Goal: Task Accomplishment & Management: Manage account settings

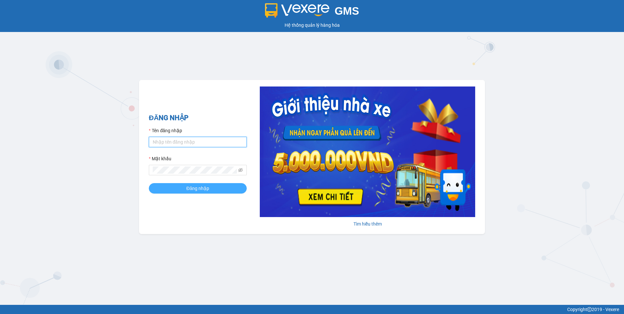
type input "dothilehang.vtp"
click at [165, 189] on button "Đăng nhập" at bounding box center [198, 188] width 98 height 10
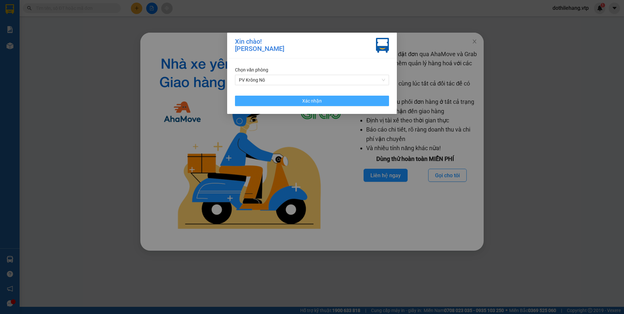
click at [259, 97] on button "Xác nhận" at bounding box center [312, 101] width 154 height 10
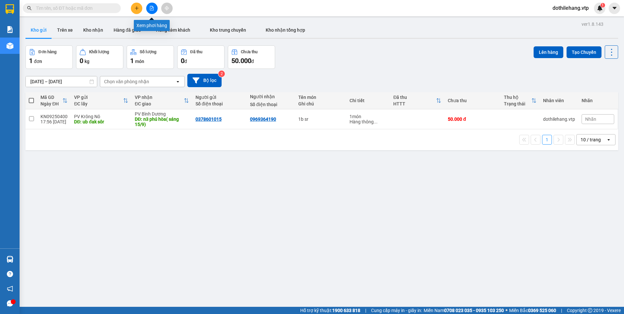
click at [154, 6] on icon "file-add" at bounding box center [151, 8] width 5 height 5
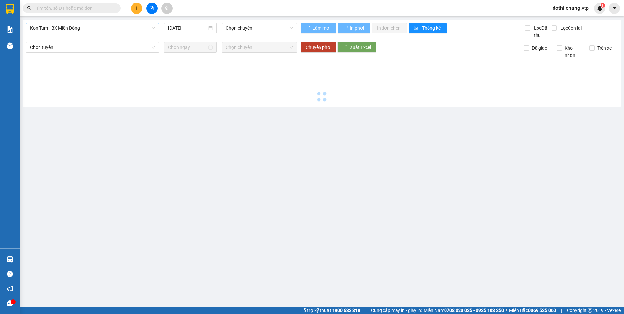
type input "[DATE]"
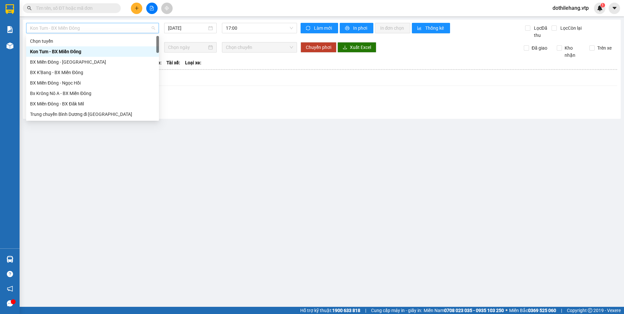
click at [94, 27] on span "Kon Tum - BX Miền Đông" at bounding box center [92, 28] width 125 height 10
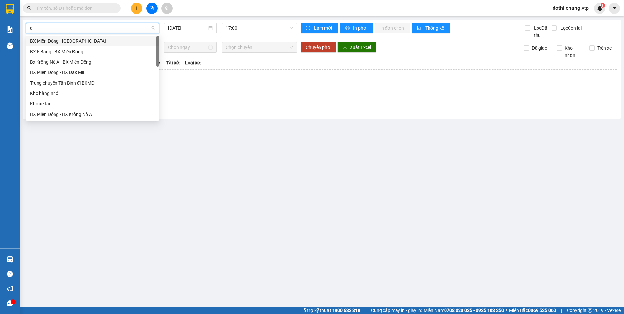
type input "a"
click at [89, 63] on div "BX Miền Đông - BX Krông Nô A" at bounding box center [92, 61] width 125 height 7
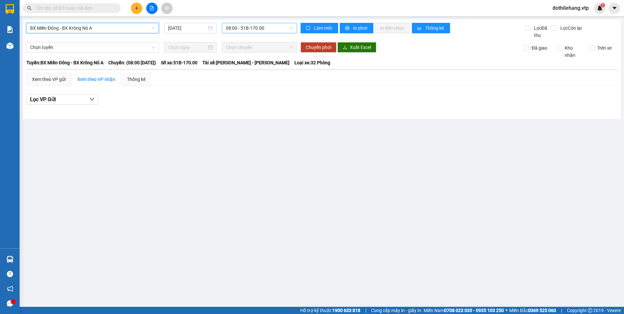
click at [234, 28] on span "08:00 - 51B-170.00" at bounding box center [260, 28] width 68 height 10
click at [188, 27] on input "[DATE]" at bounding box center [187, 27] width 39 height 7
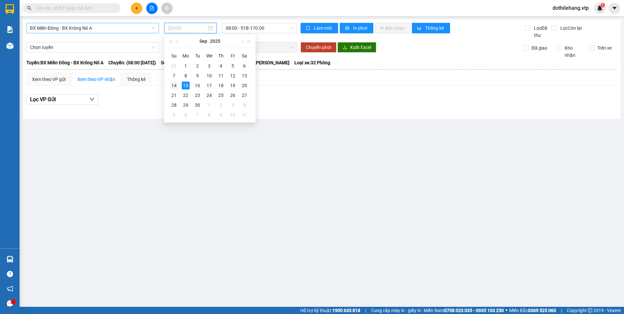
click at [171, 81] on td "14" at bounding box center [174, 86] width 12 height 10
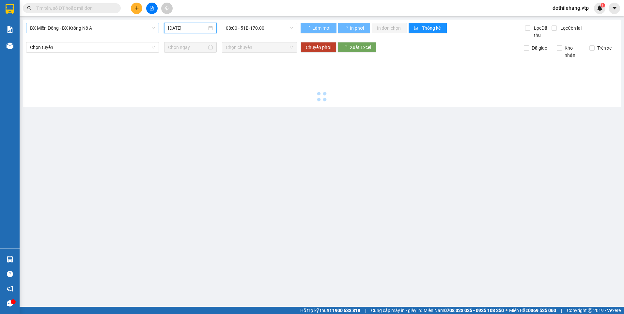
type input "[DATE]"
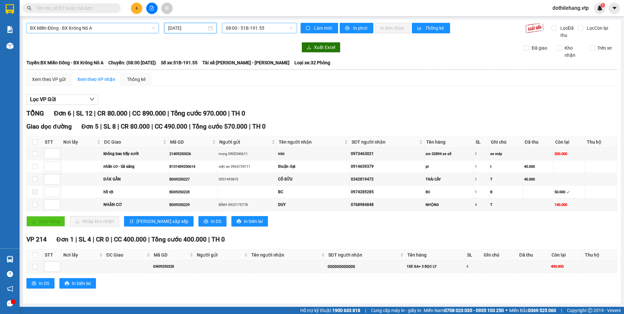
click at [249, 29] on span "08:00 - 51B-191.55" at bounding box center [260, 28] width 68 height 10
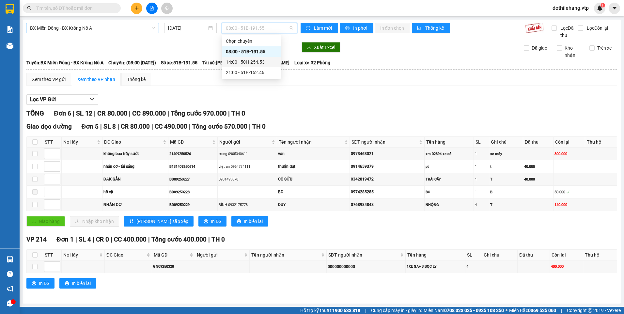
click at [242, 66] on div "14:00 - 50H-254.53" at bounding box center [251, 62] width 59 height 10
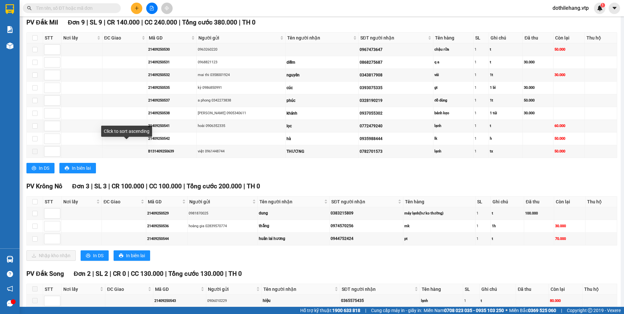
scroll to position [359, 0]
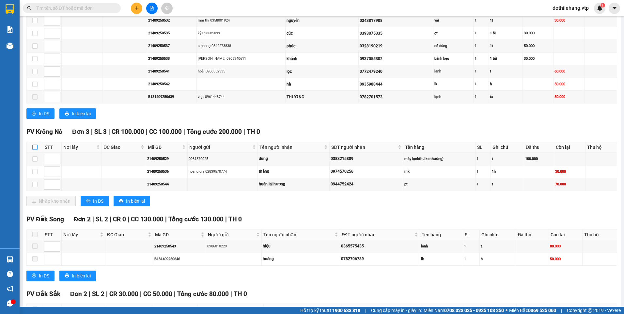
click at [36, 145] on input "checkbox" at bounding box center [34, 147] width 5 height 5
checkbox input "true"
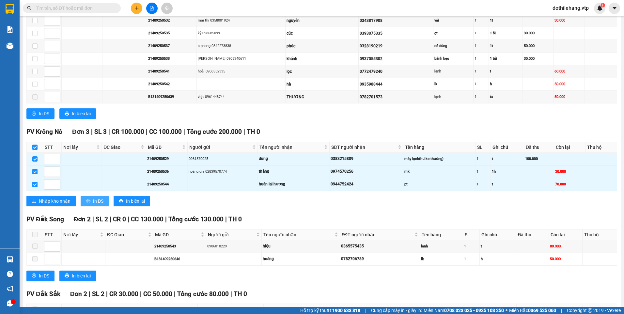
click at [95, 200] on span "In DS" at bounding box center [98, 200] width 10 height 7
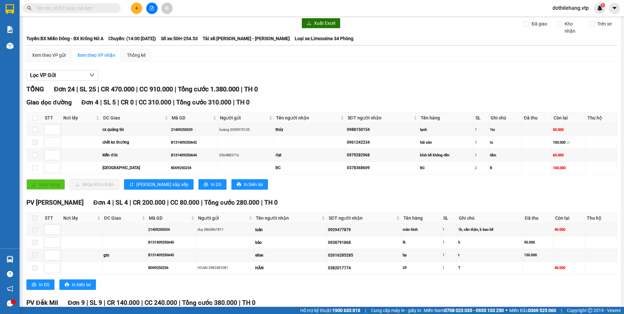
scroll to position [0, 0]
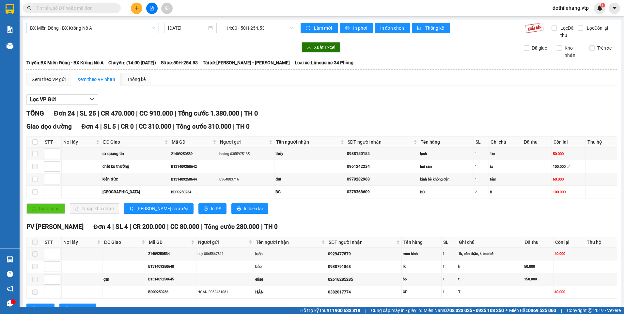
click at [270, 29] on span "14:00 - 50H-254.53" at bounding box center [260, 28] width 68 height 10
click at [259, 69] on div "21:00 - 51B-152.46" at bounding box center [249, 72] width 51 height 7
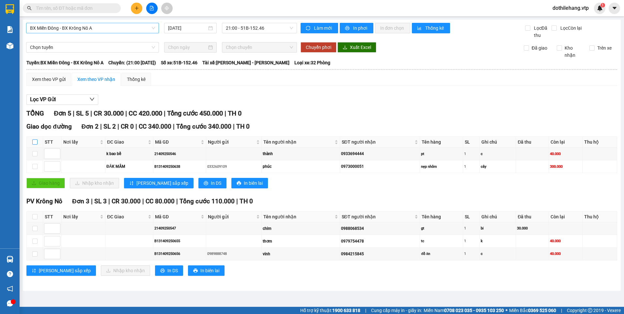
click at [35, 140] on input "checkbox" at bounding box center [34, 141] width 5 height 5
checkbox input "true"
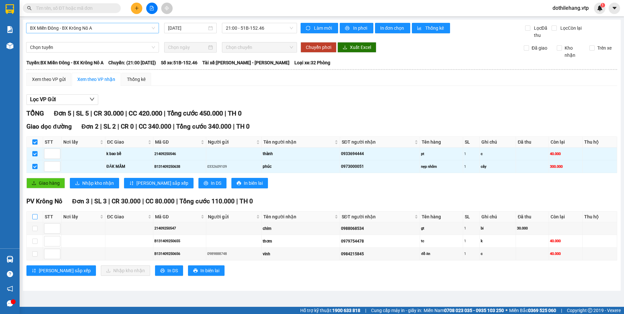
click at [34, 219] on input "checkbox" at bounding box center [34, 216] width 5 height 5
checkbox input "true"
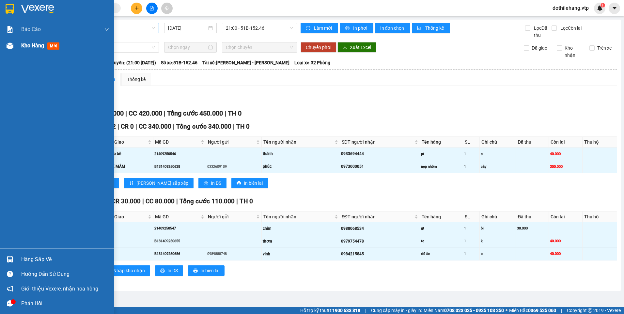
click at [7, 46] on img at bounding box center [10, 45] width 7 height 7
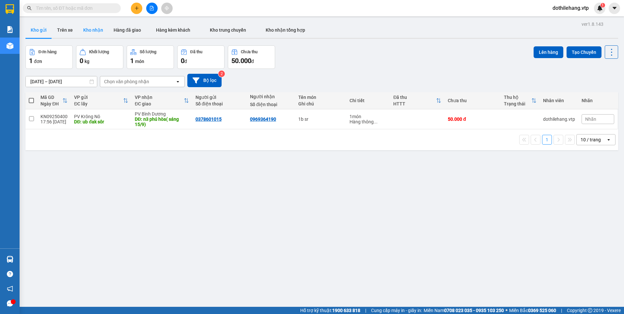
click at [90, 28] on button "Kho nhận" at bounding box center [93, 30] width 30 height 16
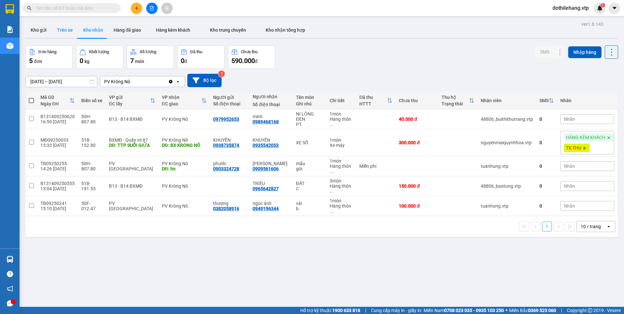
click at [57, 32] on button "Trên xe" at bounding box center [65, 30] width 26 height 16
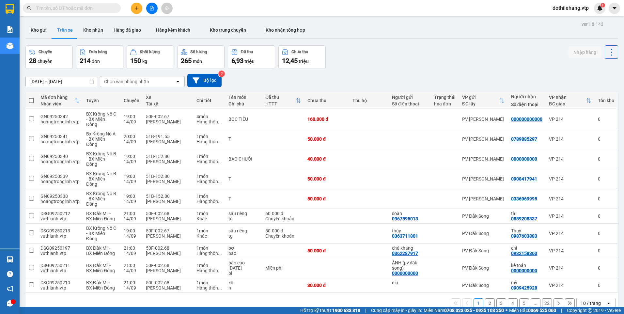
click at [135, 81] on div "Chọn văn phòng nhận" at bounding box center [126, 81] width 45 height 7
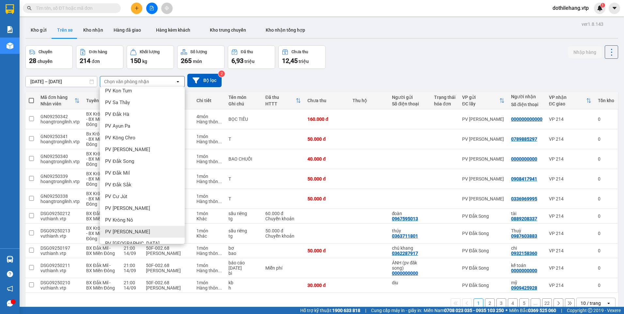
scroll to position [131, 0]
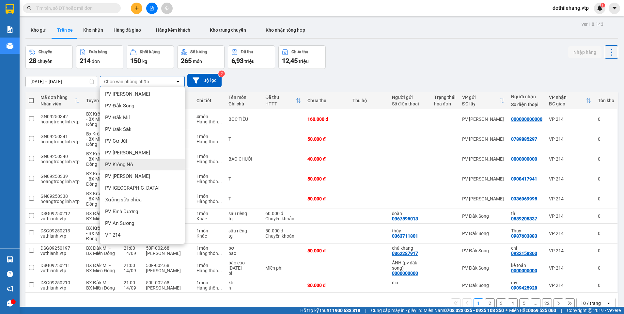
click at [134, 165] on div "PV Krông Nô" at bounding box center [142, 165] width 85 height 12
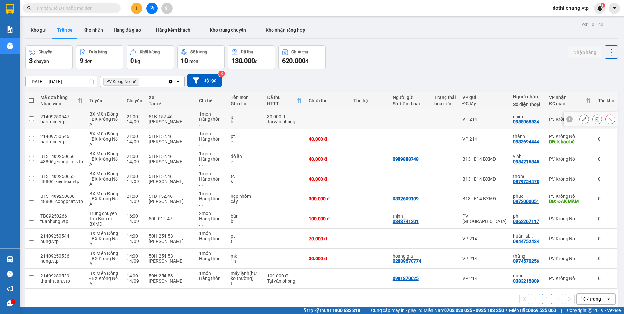
click at [369, 124] on td at bounding box center [369, 119] width 39 height 20
checkbox input "true"
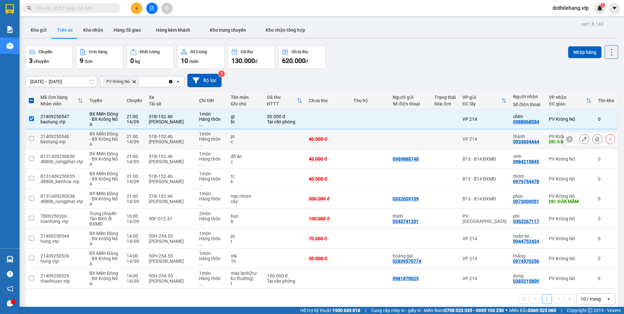
click at [376, 144] on td at bounding box center [369, 139] width 39 height 20
checkbox input "true"
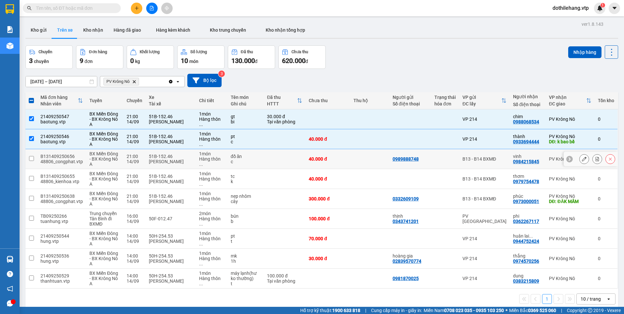
click at [374, 163] on td at bounding box center [369, 159] width 39 height 20
checkbox input "true"
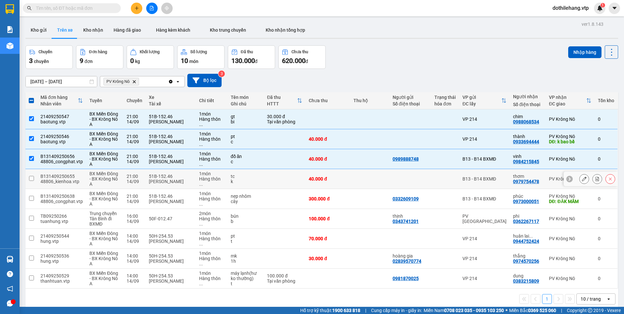
click at [370, 185] on td at bounding box center [369, 179] width 39 height 20
checkbox input "true"
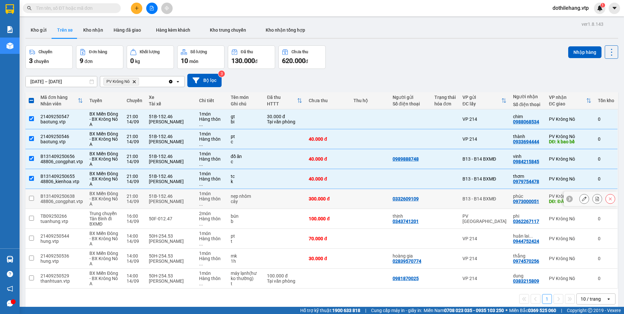
click at [366, 199] on td at bounding box center [369, 199] width 39 height 20
checkbox input "true"
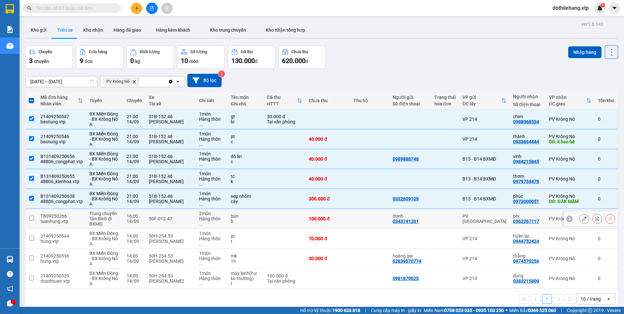
click at [366, 221] on td at bounding box center [369, 219] width 39 height 20
checkbox input "true"
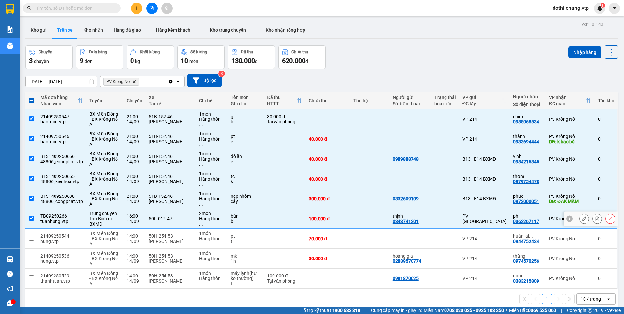
scroll to position [30, 0]
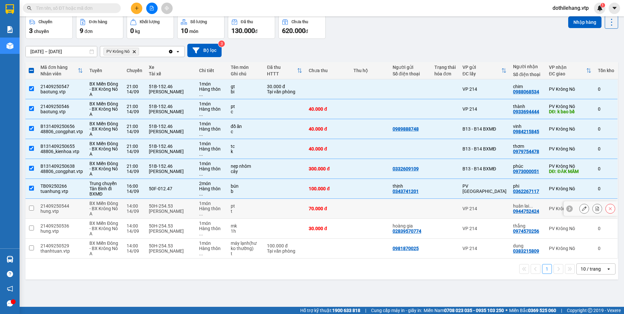
click at [365, 208] on td at bounding box center [369, 209] width 39 height 20
checkbox input "true"
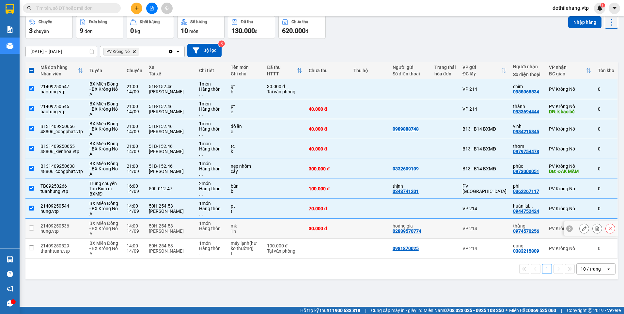
click at [362, 225] on td at bounding box center [369, 229] width 39 height 20
checkbox input "true"
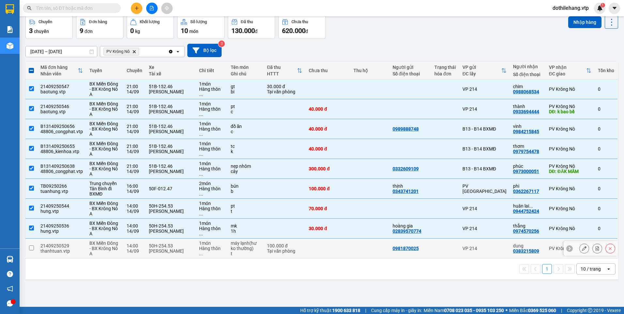
click at [354, 254] on td at bounding box center [369, 249] width 39 height 20
checkbox input "true"
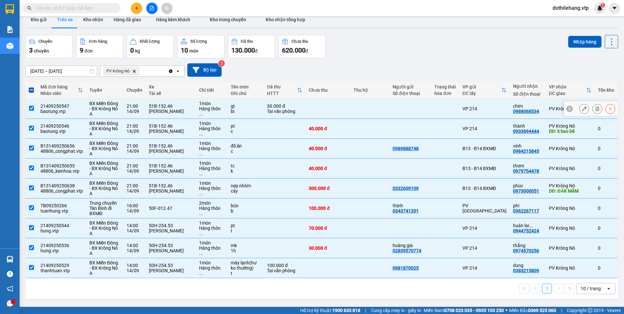
scroll to position [0, 0]
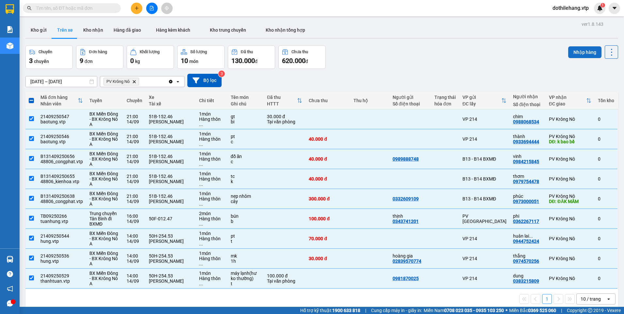
click at [578, 52] on button "Nhập hàng" at bounding box center [584, 52] width 33 height 12
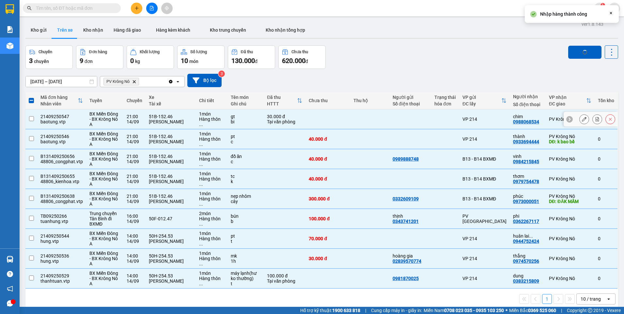
checkbox input "false"
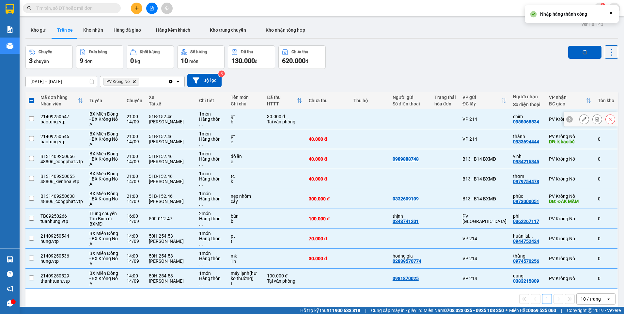
checkbox input "false"
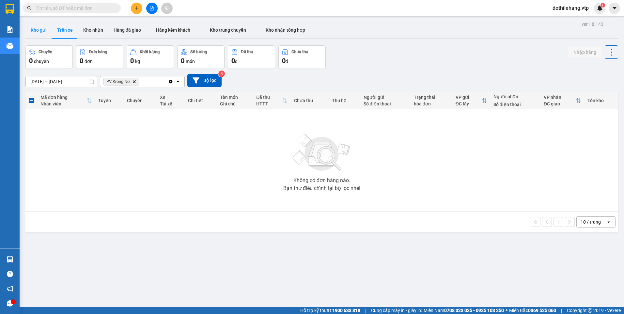
click at [43, 30] on button "Kho gửi" at bounding box center [38, 30] width 26 height 16
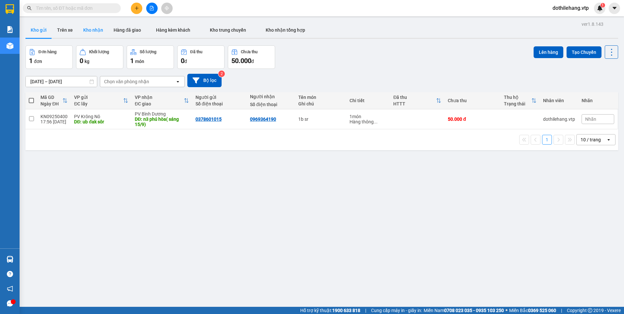
click at [86, 30] on button "Kho nhận" at bounding box center [93, 30] width 30 height 16
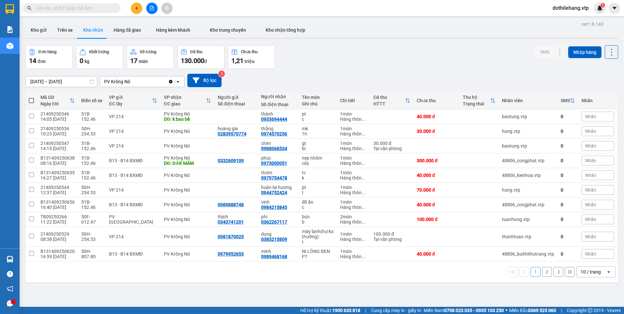
click at [590, 273] on div "10 / trang" at bounding box center [591, 272] width 20 height 7
click at [585, 260] on span "100 / trang" at bounding box center [588, 257] width 23 height 7
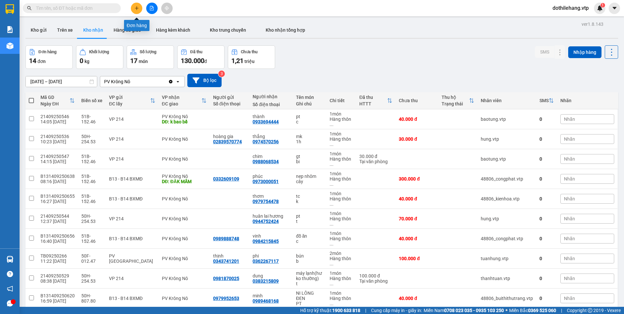
click at [132, 8] on button at bounding box center [136, 8] width 11 height 11
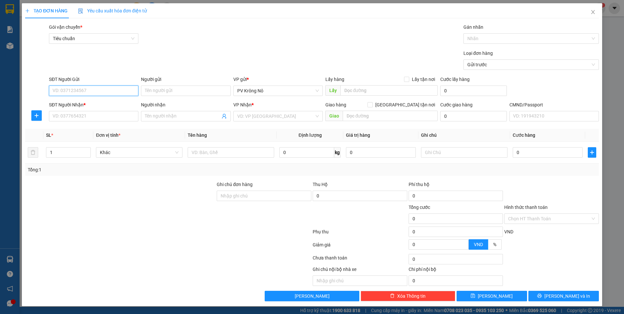
click at [85, 92] on input "SĐT Người Gửi" at bounding box center [93, 90] width 89 height 10
type input "0975007346"
click at [95, 104] on div "0975007346 - cô hai" at bounding box center [94, 103] width 82 height 7
type input "cô hai"
type input "0843391148"
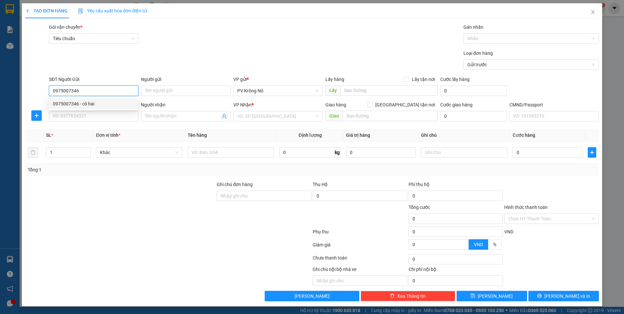
type input "TIÊN"
type input "0975007346"
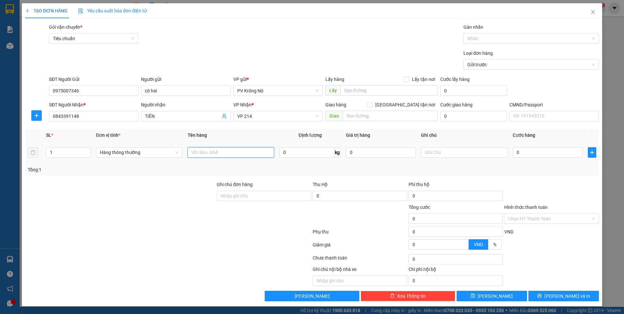
click at [216, 149] on input "text" at bounding box center [231, 152] width 86 height 10
type input "1tg tp"
click at [541, 152] on input "0" at bounding box center [548, 152] width 70 height 10
type input "005"
type input "5"
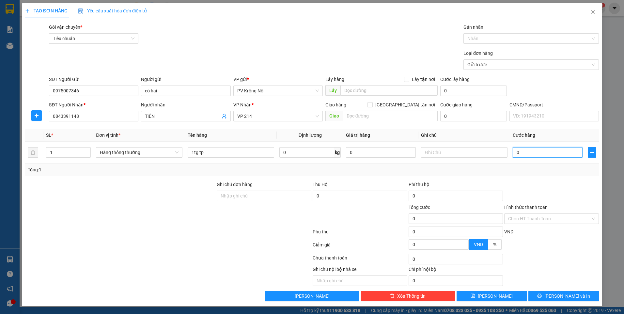
type input "5"
type input "0.050"
type input "50"
type input "00.500"
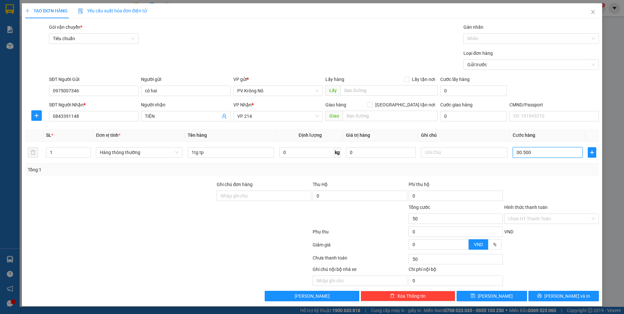
type input "500"
type input "0.005.000"
type input "5.000"
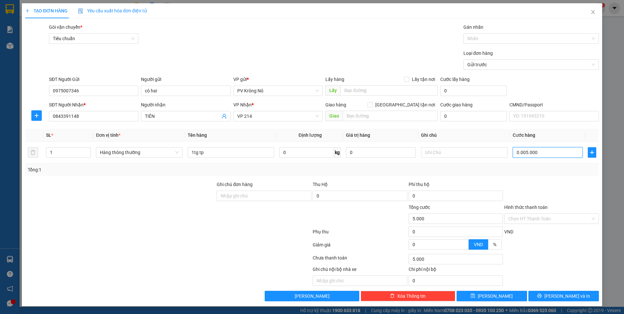
type input "000.050.000"
type input "50.000"
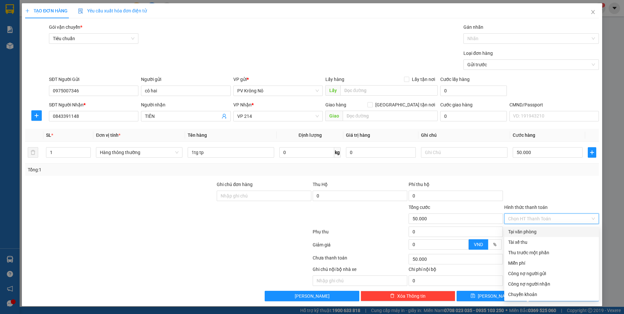
click at [529, 217] on input "Hình thức thanh toán" at bounding box center [549, 219] width 82 height 10
click at [528, 229] on div "Tại văn phòng" at bounding box center [551, 231] width 87 height 7
type input "0"
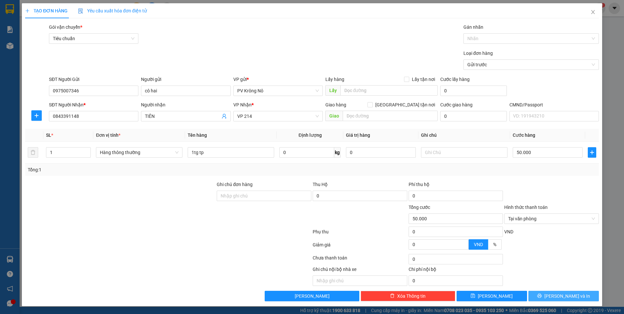
click at [539, 296] on button "[PERSON_NAME] và In" at bounding box center [563, 296] width 70 height 10
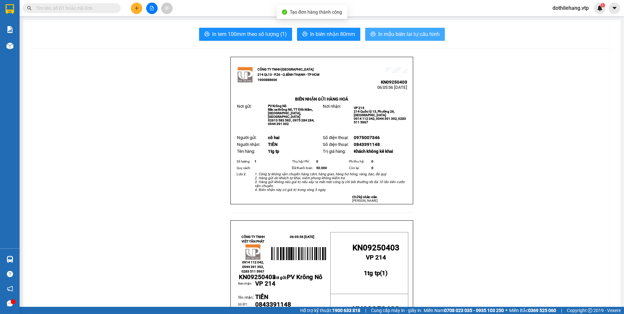
click at [382, 39] on button "In mẫu biên lai tự cấu hình" at bounding box center [405, 34] width 80 height 13
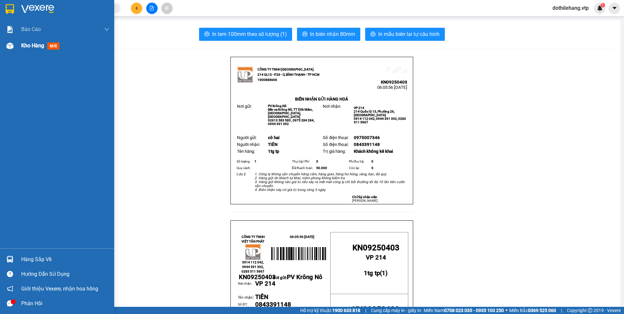
click at [15, 49] on div at bounding box center [9, 45] width 11 height 11
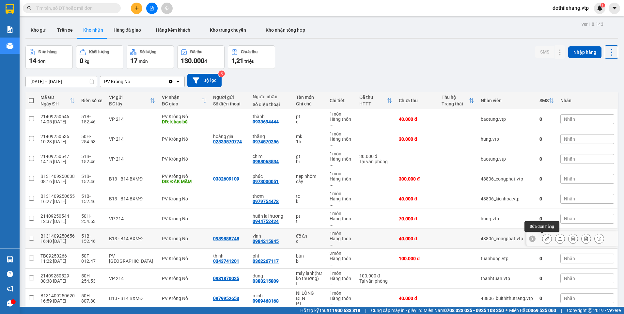
click at [542, 238] on button at bounding box center [546, 238] width 9 height 11
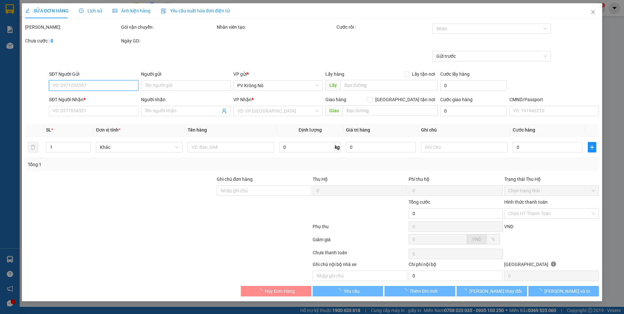
type input "0989888748"
type input "0984215845"
type input "vinh"
type input "40.000"
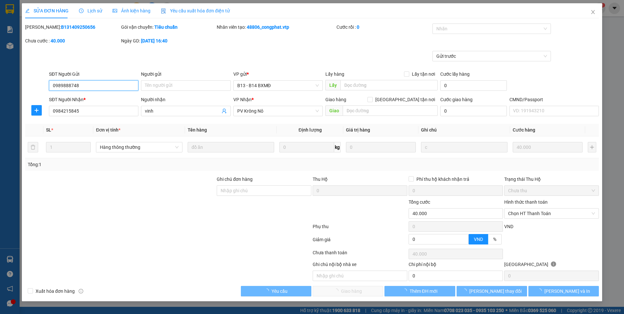
type input "2.000"
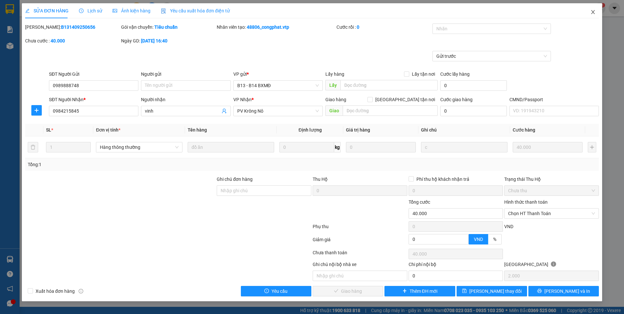
click at [594, 10] on icon "close" at bounding box center [592, 11] width 5 height 5
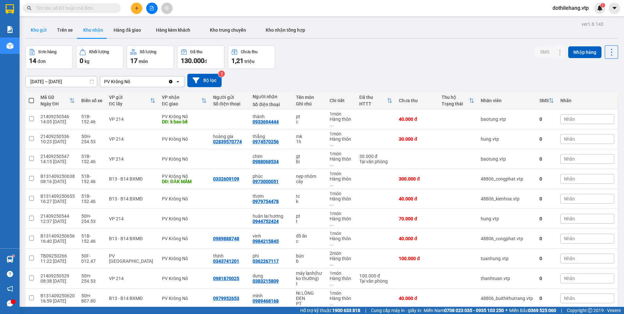
click at [44, 25] on button "Kho gửi" at bounding box center [38, 30] width 26 height 16
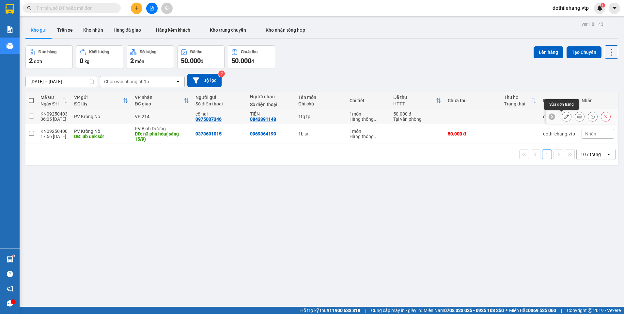
click at [564, 117] on icon at bounding box center [566, 116] width 5 height 5
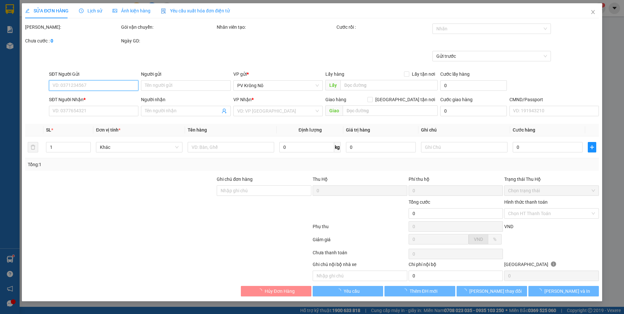
type input "0975007346"
type input "cô hai"
type input "0843391148"
type input "TIÊN"
type input "50.000"
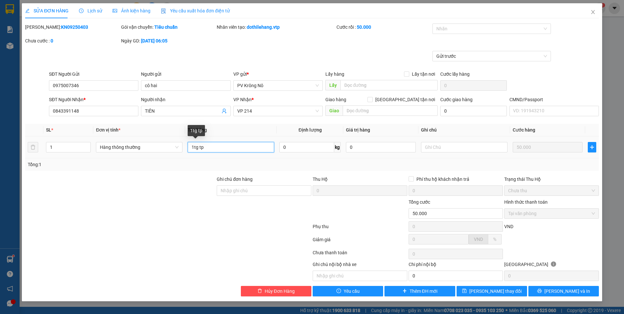
click at [210, 145] on input "1tg tp" at bounding box center [231, 147] width 86 height 10
click at [248, 149] on input "1tg tp=kệnê" at bounding box center [231, 147] width 86 height 10
type input "1tg tp=kiện"
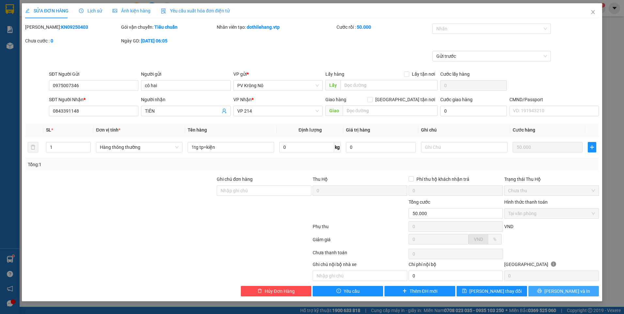
click at [537, 290] on button "[PERSON_NAME] và In" at bounding box center [563, 291] width 70 height 10
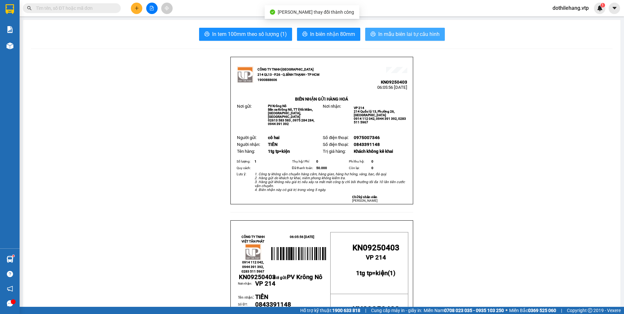
click at [386, 37] on span "In mẫu biên lai tự cấu hình" at bounding box center [408, 34] width 61 height 8
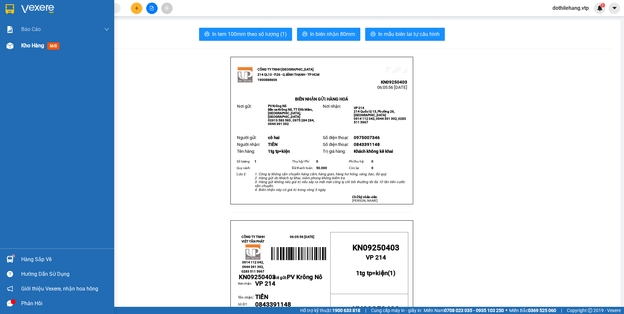
click at [23, 48] on span "Kho hàng" at bounding box center [32, 45] width 23 height 6
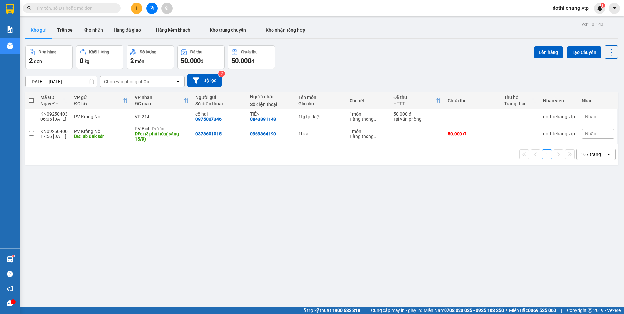
click at [31, 101] on span at bounding box center [31, 100] width 5 height 5
click at [31, 97] on input "checkbox" at bounding box center [31, 97] width 0 height 0
checkbox input "true"
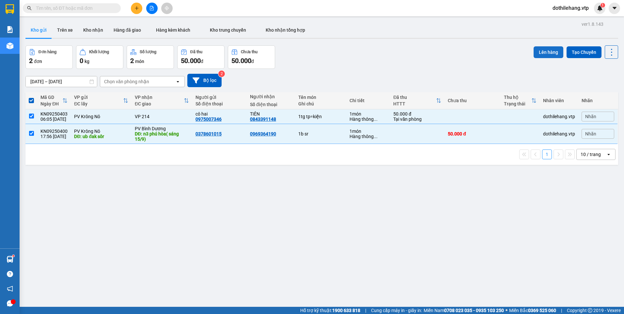
click at [534, 51] on button "Lên hàng" at bounding box center [549, 52] width 30 height 12
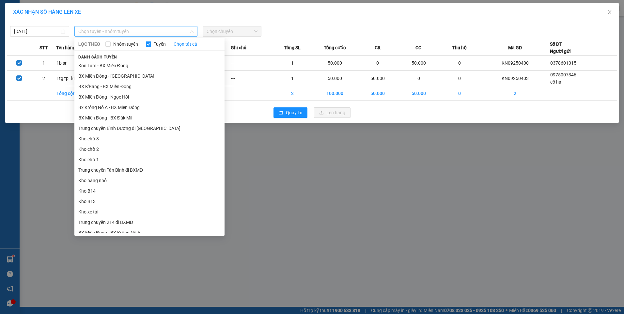
click at [116, 33] on span "Chọn tuyến - nhóm tuyến" at bounding box center [135, 31] width 115 height 10
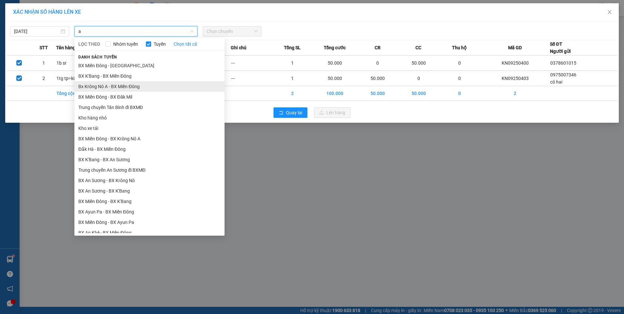
type input "a"
click at [108, 86] on li "Bx Krông Nô A - BX Miền Đông" at bounding box center [149, 86] width 150 height 10
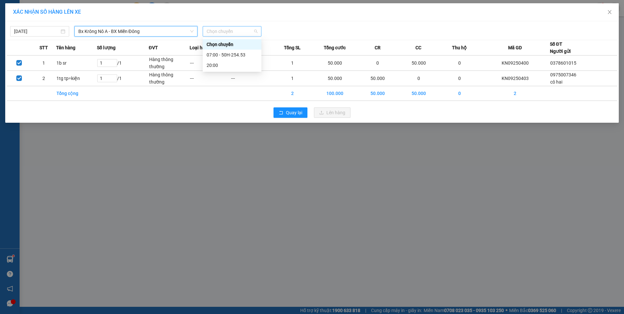
click at [232, 31] on span "Chọn chuyến" at bounding box center [232, 31] width 51 height 10
click at [229, 54] on div "07:00 - 50H-254.53" at bounding box center [232, 54] width 51 height 7
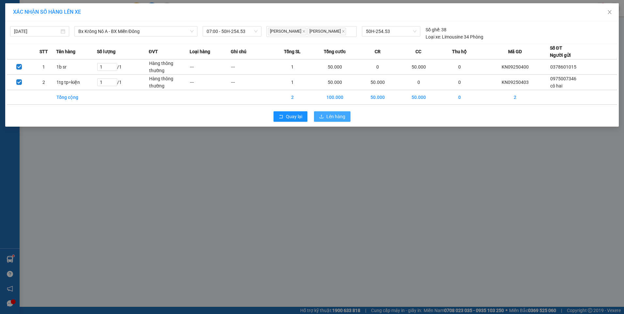
click at [325, 117] on button "Lên hàng" at bounding box center [332, 116] width 37 height 10
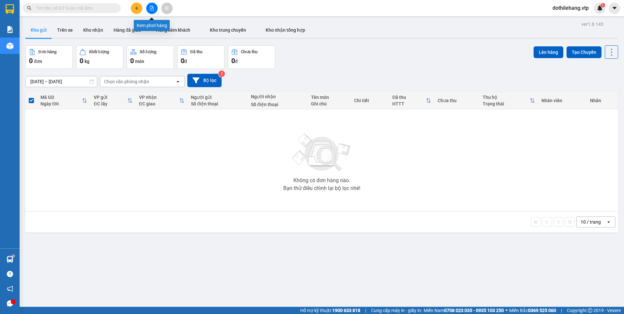
click at [152, 10] on button at bounding box center [151, 8] width 11 height 11
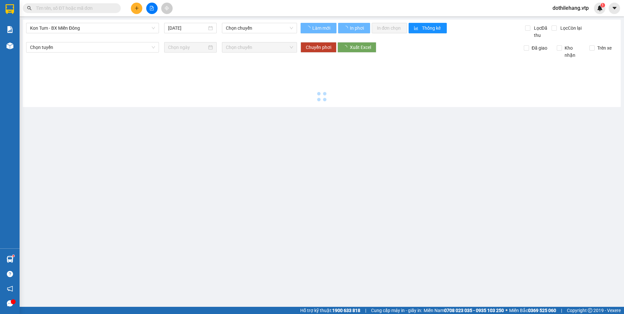
type input "[DATE]"
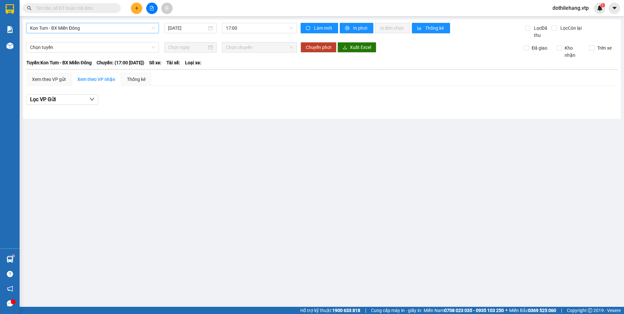
click at [125, 27] on span "Kon Tum - BX Miền Đông" at bounding box center [92, 28] width 125 height 10
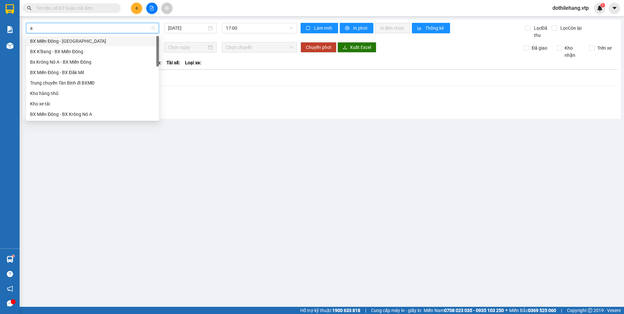
type input "a"
click at [65, 51] on div "Bx Krông Nô A - BX Miền Đông" at bounding box center [92, 51] width 125 height 7
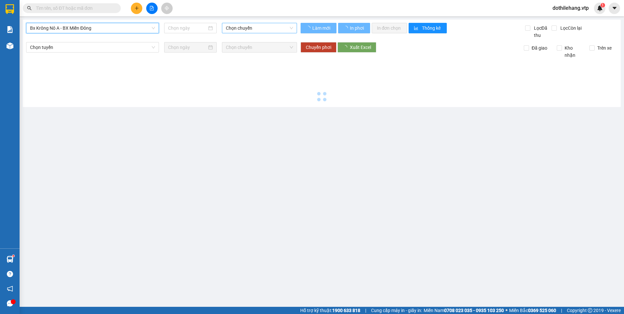
type input "[DATE]"
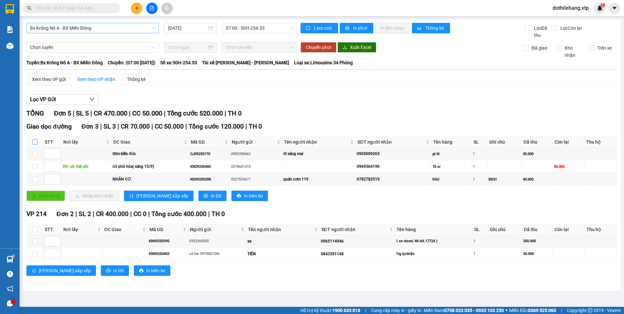
click at [33, 141] on input "checkbox" at bounding box center [34, 141] width 5 height 5
checkbox input "true"
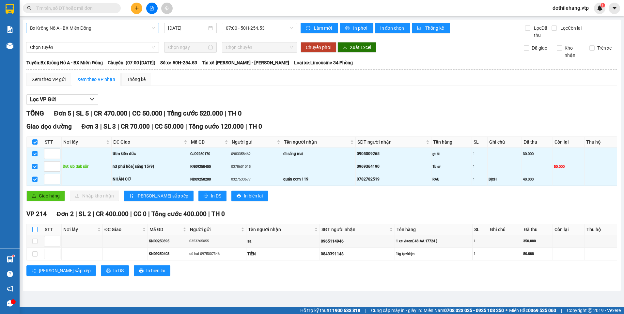
click at [36, 229] on input "checkbox" at bounding box center [34, 229] width 5 height 5
checkbox input "true"
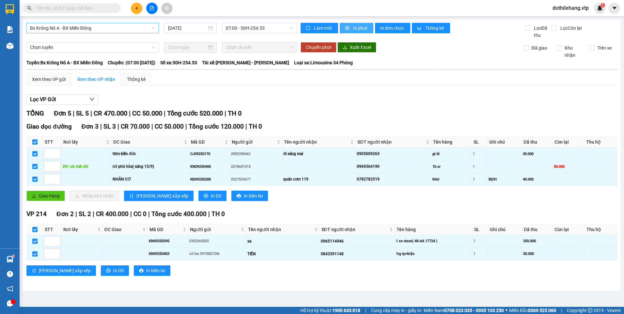
click at [345, 26] on icon "printer" at bounding box center [347, 28] width 5 height 5
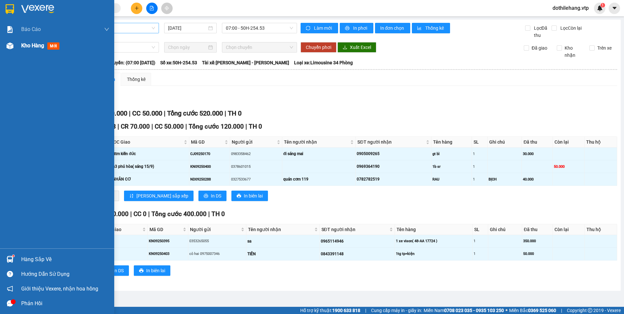
click at [11, 46] on img at bounding box center [10, 45] width 7 height 7
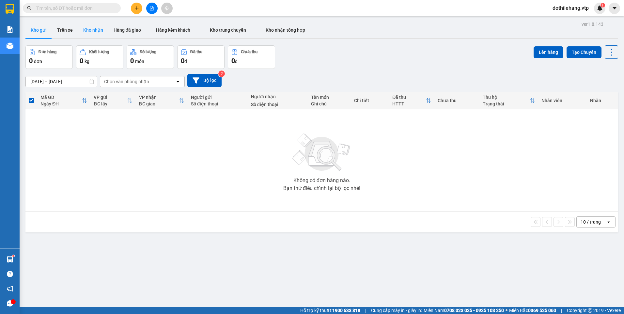
click at [86, 29] on button "Kho nhận" at bounding box center [93, 30] width 30 height 16
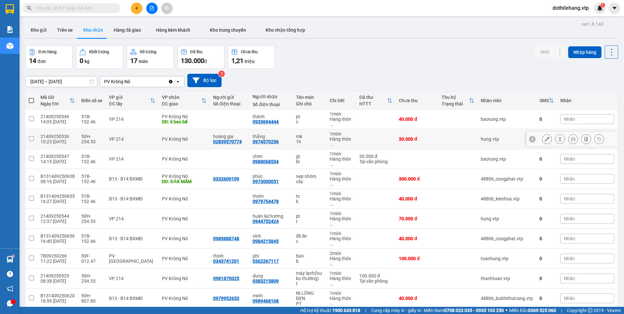
click at [391, 145] on td at bounding box center [375, 139] width 39 height 20
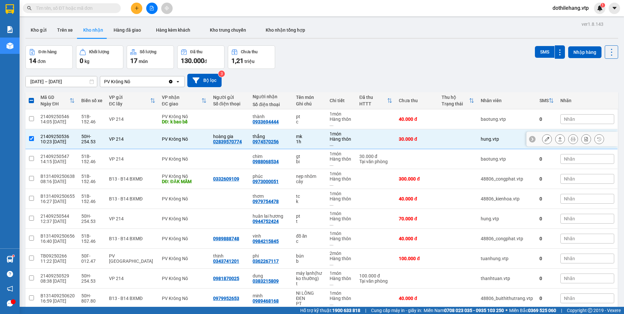
click at [558, 139] on icon at bounding box center [560, 139] width 5 height 5
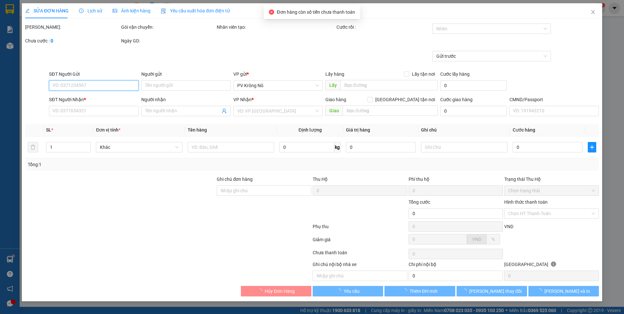
type input "02839570774"
type input "hoàng gia"
type input "0974570256"
type input "thắng"
type input "30.000"
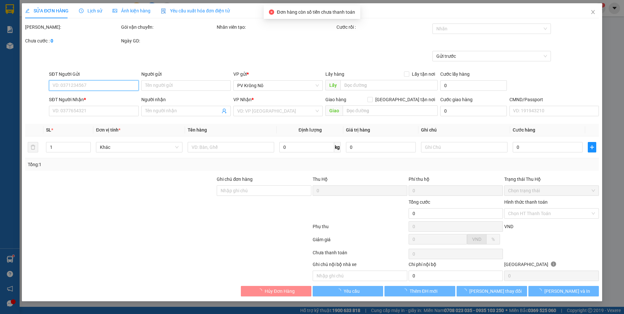
type input "30.000"
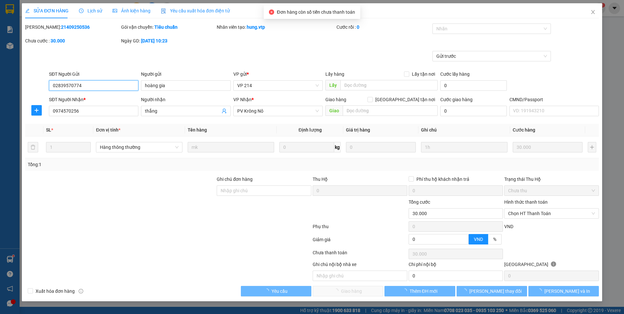
type input "1.500"
click at [519, 214] on span "Chọn HT Thanh Toán" at bounding box center [551, 214] width 87 height 10
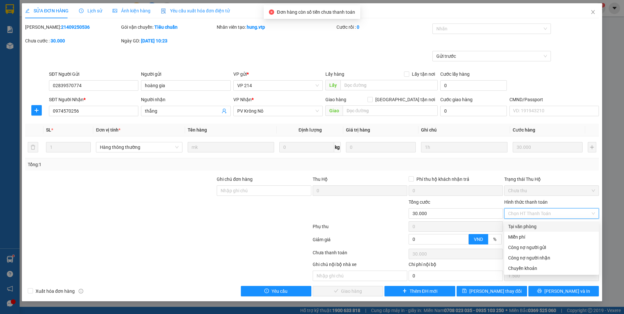
click at [516, 226] on div "Tại văn phòng" at bounding box center [551, 226] width 87 height 7
type input "0"
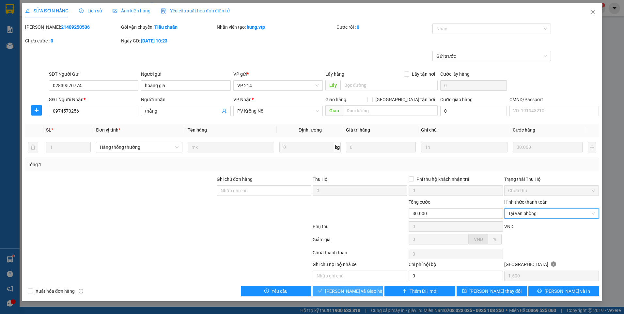
click at [361, 292] on span "[PERSON_NAME] và Giao hàng" at bounding box center [356, 290] width 63 height 7
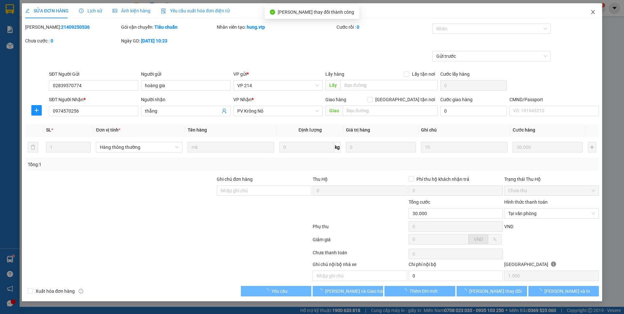
click at [594, 12] on body "Kết quả tìm kiếm ( 0 ) Bộ lọc No Data dothilehang.vtp 1 Báo cáo BC giao hàng (n…" at bounding box center [312, 157] width 624 height 314
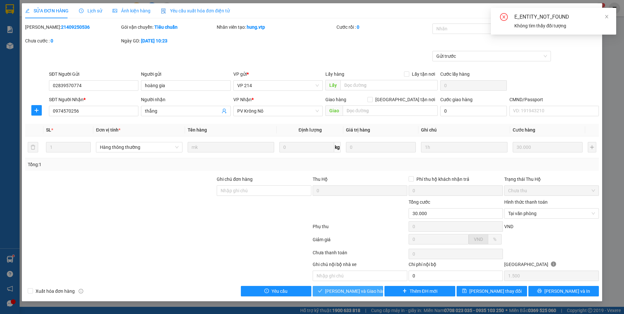
click at [347, 290] on span "[PERSON_NAME] và Giao hàng" at bounding box center [356, 290] width 63 height 7
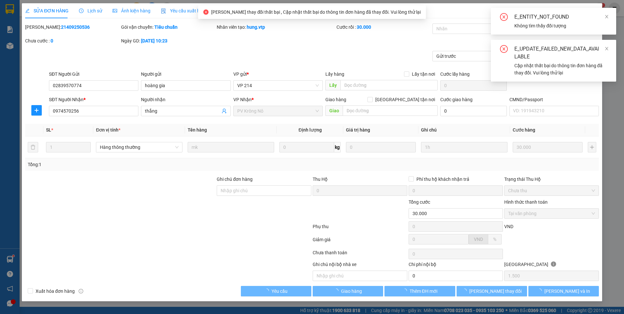
click at [604, 14] on div "E_ENTITY_NOT_FOUND" at bounding box center [561, 17] width 94 height 8
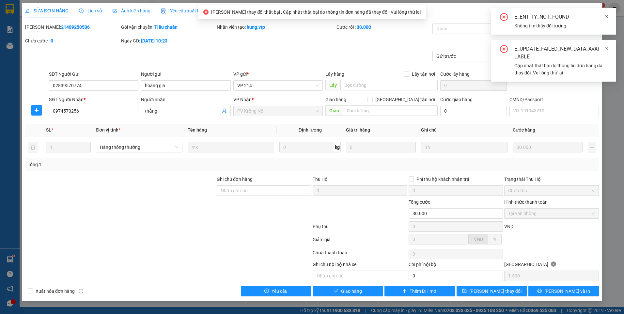
click at [607, 14] on icon "close" at bounding box center [606, 16] width 5 height 5
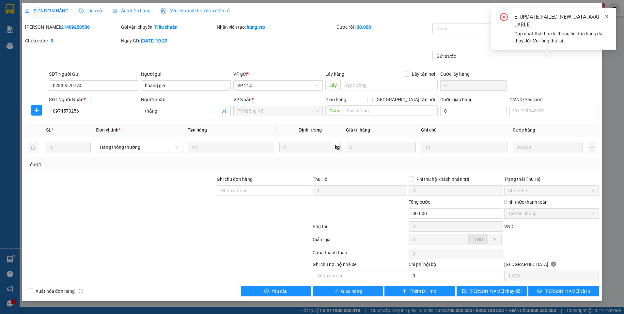
click at [605, 15] on icon "close" at bounding box center [606, 16] width 5 height 5
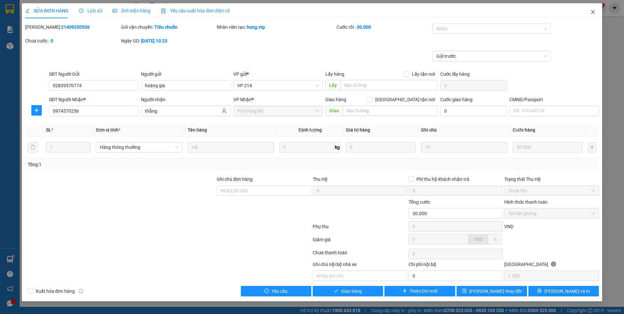
click at [594, 13] on icon "close" at bounding box center [592, 11] width 5 height 5
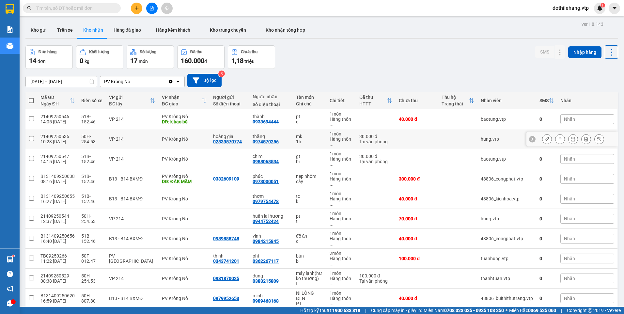
click at [396, 139] on td at bounding box center [417, 139] width 42 height 20
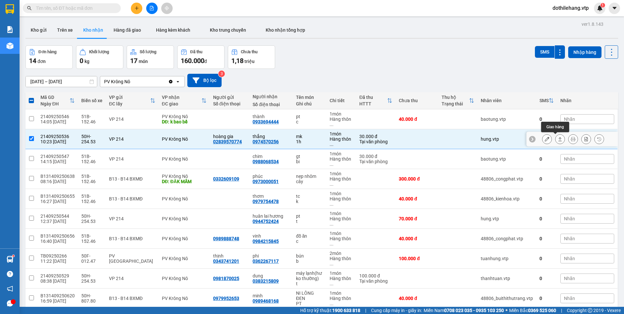
click at [558, 139] on icon at bounding box center [560, 139] width 5 height 5
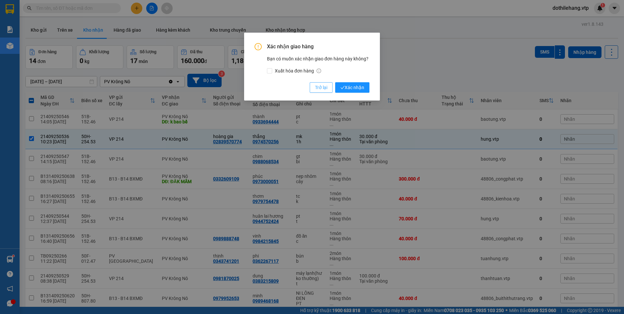
click at [323, 87] on span "Trở lại" at bounding box center [321, 87] width 12 height 7
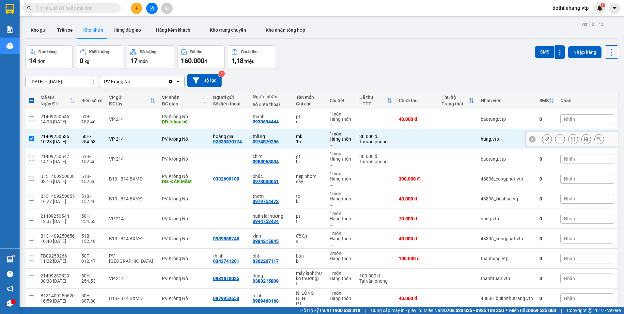
click at [545, 138] on icon at bounding box center [547, 139] width 5 height 5
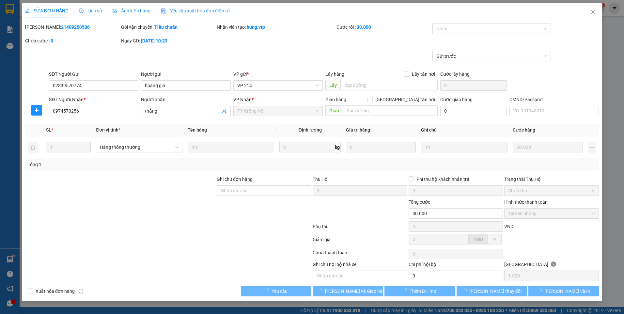
click at [83, 8] on span "Lịch sử" at bounding box center [90, 10] width 23 height 5
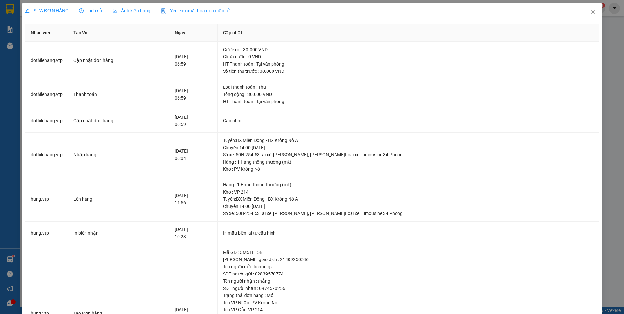
click at [52, 7] on div "SỬA ĐƠN HÀNG" at bounding box center [46, 10] width 43 height 15
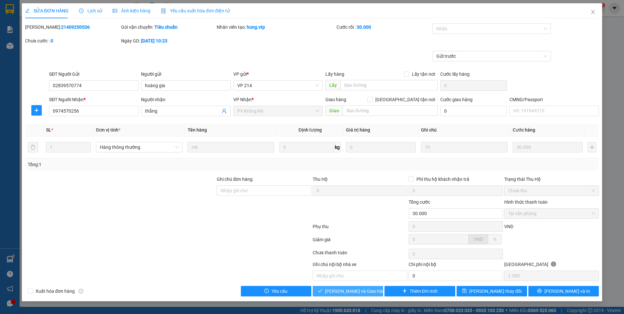
drag, startPoint x: 376, startPoint y: 287, endPoint x: 396, endPoint y: 259, distance: 34.1
click at [376, 287] on button "[PERSON_NAME] và Giao hàng" at bounding box center [348, 291] width 70 height 10
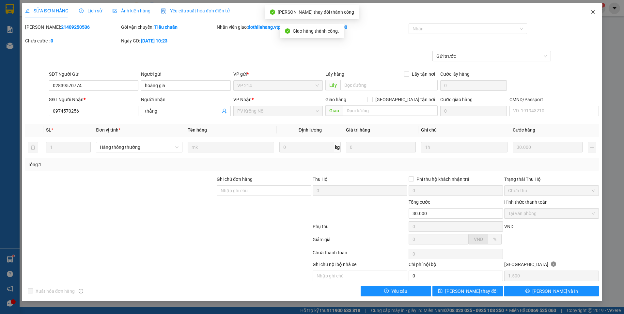
click at [596, 13] on icon "close" at bounding box center [592, 11] width 5 height 5
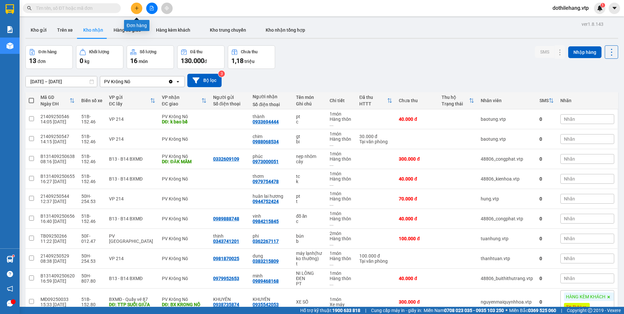
click at [133, 7] on button at bounding box center [136, 8] width 11 height 11
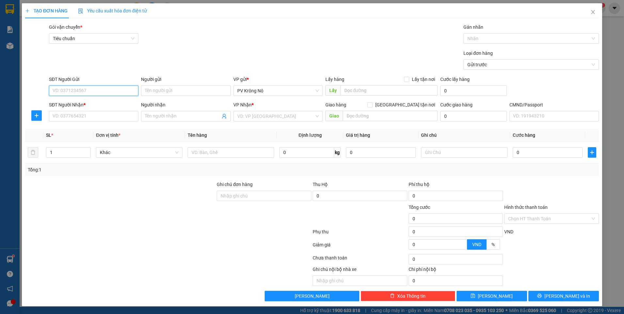
paste input "0346257845"
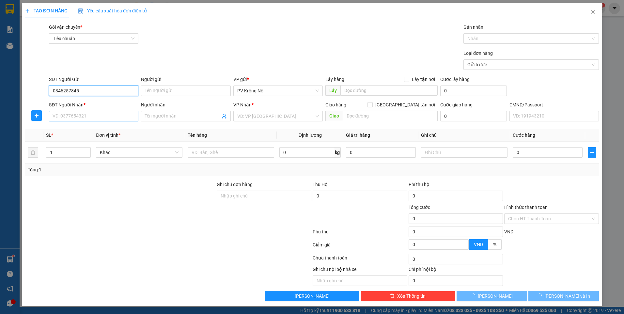
type input "0346257845"
click at [91, 117] on input "SĐT Người Nhận *" at bounding box center [93, 116] width 89 height 10
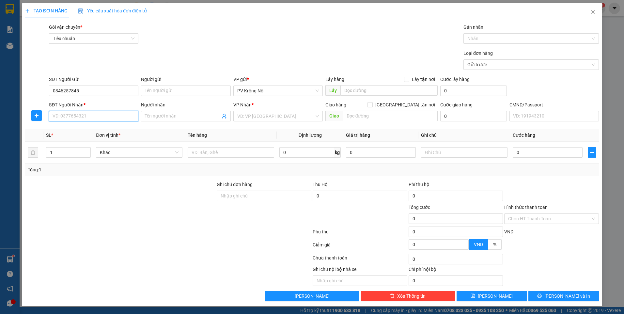
paste input "0346257845"
type input "0346257845"
click at [346, 92] on input "text" at bounding box center [389, 90] width 98 height 10
type input "d"
paste input "0346257845"
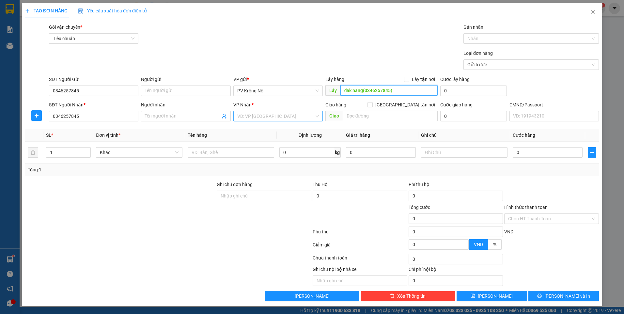
type input "đak nang(0346257845)"
click at [305, 116] on input "search" at bounding box center [275, 116] width 77 height 10
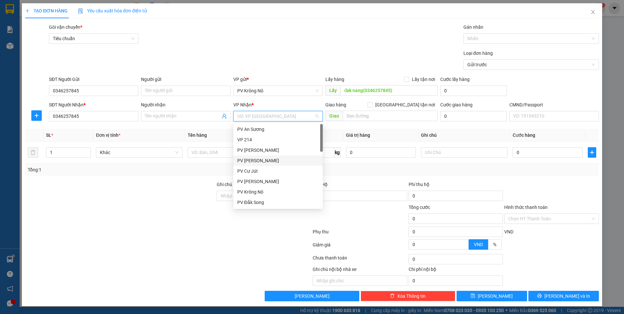
type input "d"
drag, startPoint x: 256, startPoint y: 198, endPoint x: 305, endPoint y: 182, distance: 51.8
click at [256, 197] on div "PV Bình Dương" at bounding box center [277, 202] width 89 height 10
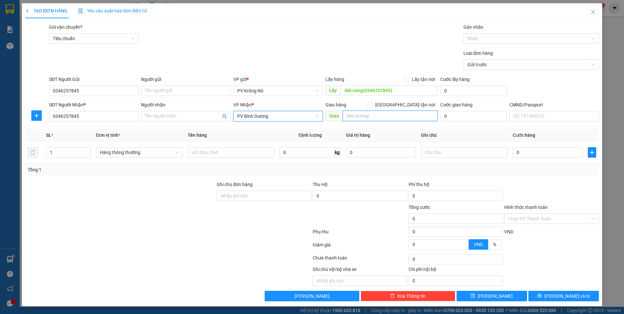
click at [357, 114] on input "text" at bounding box center [390, 116] width 95 height 10
click at [372, 117] on input "chợ chánh l;ưu" at bounding box center [390, 116] width 95 height 10
click at [481, 39] on div at bounding box center [528, 39] width 126 height 8
type input "chợ chánh lưu"
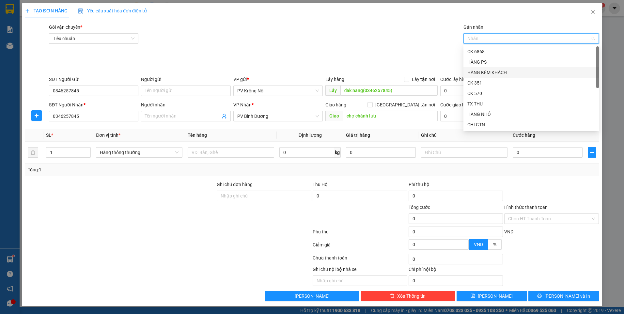
click at [487, 69] on div "HÀNG KÈM KHÁCH" at bounding box center [531, 72] width 128 height 7
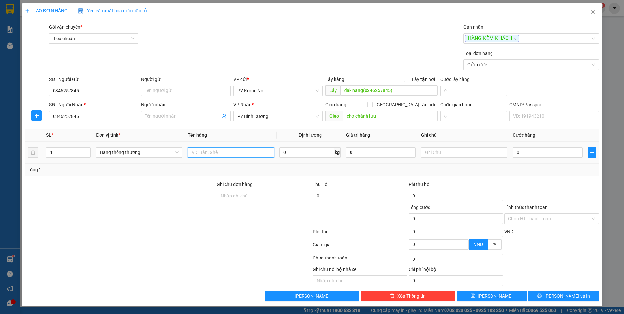
click at [267, 151] on input "text" at bounding box center [231, 152] width 86 height 10
type input "1 xe số"
click at [525, 153] on input "0" at bounding box center [548, 152] width 70 height 10
type input "03"
type input "3"
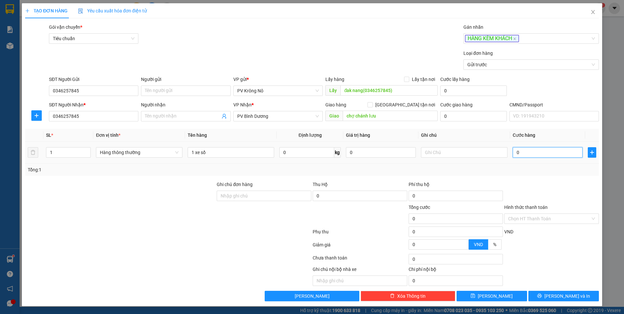
type input "3"
type input "030"
type input "30"
type input "0.300"
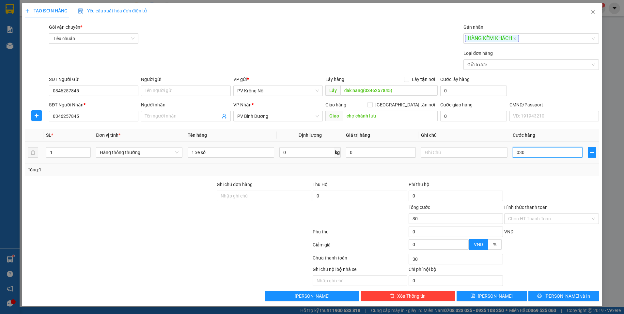
type input "300"
type input "03.000"
type input "3.000"
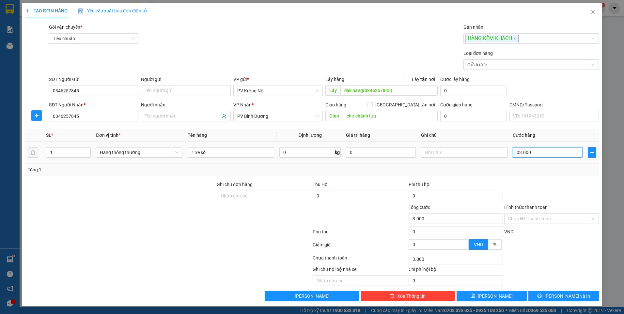
type input "030.000"
type input "30.000"
type input "0.300.000"
type input "300.000"
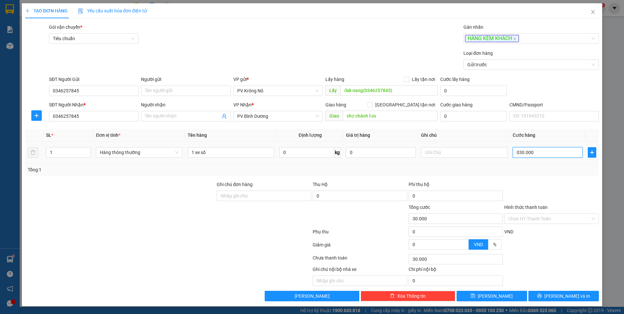
type input "300.000"
type input "0.300.000q"
type input "0"
type input "0.300.000"
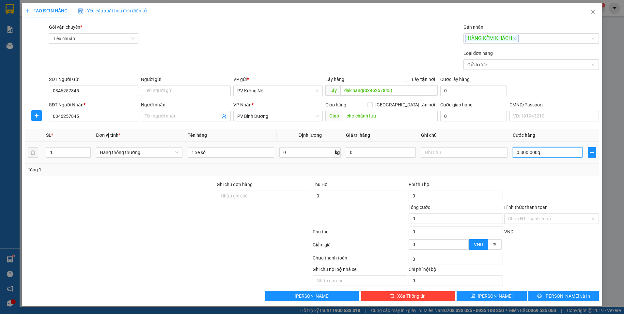
type input "300.000"
click at [513, 294] on button "Lưu" at bounding box center [492, 296] width 70 height 10
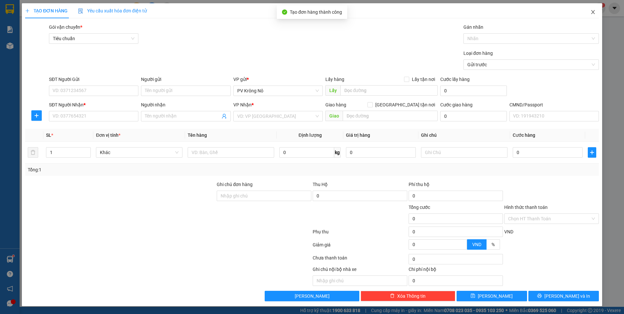
click at [592, 12] on icon "close" at bounding box center [592, 11] width 5 height 5
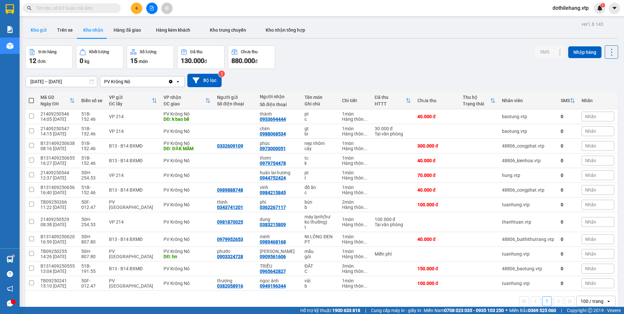
click at [44, 33] on button "Kho gửi" at bounding box center [38, 30] width 26 height 16
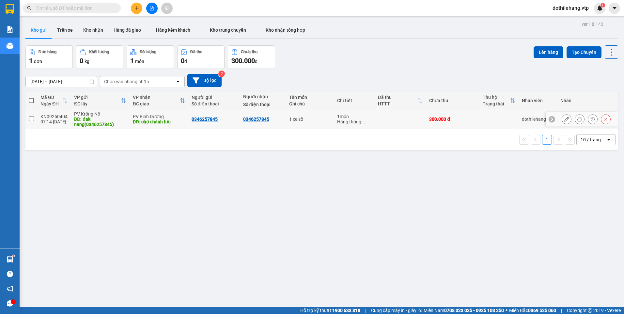
click at [397, 115] on td at bounding box center [401, 119] width 52 height 20
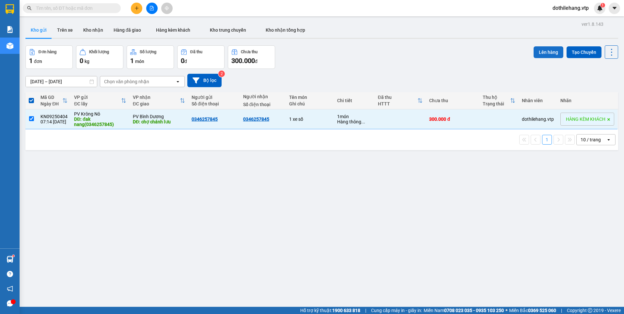
click at [547, 51] on button "Lên hàng" at bounding box center [549, 52] width 30 height 12
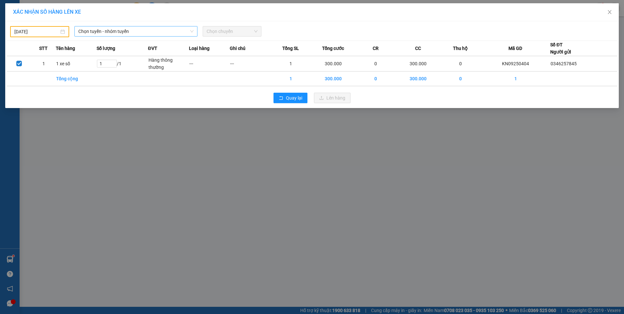
click at [121, 31] on span "Chọn tuyến - nhóm tuyến" at bounding box center [135, 31] width 115 height 10
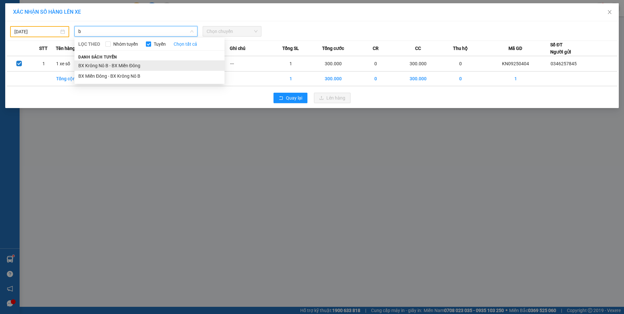
type input "b"
click at [129, 64] on li "BX Krông Nô B - BX Miền Đông" at bounding box center [149, 65] width 150 height 10
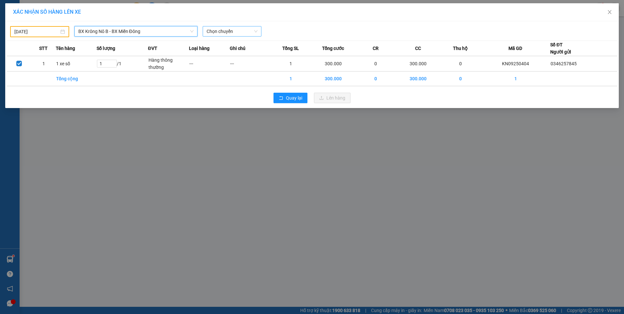
click at [222, 30] on span "Chọn chuyến" at bounding box center [232, 31] width 51 height 10
click at [233, 57] on div "19:00 - 51B-152.80" at bounding box center [232, 54] width 51 height 7
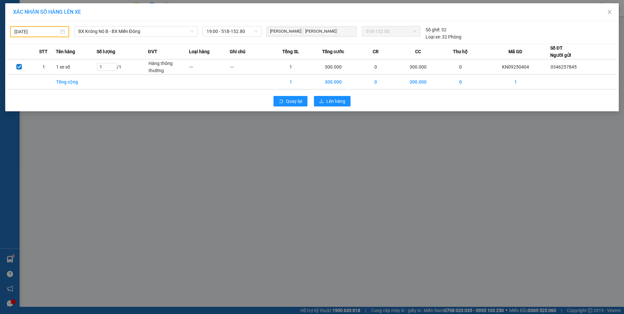
click at [40, 27] on div "[DATE]" at bounding box center [39, 31] width 59 height 11
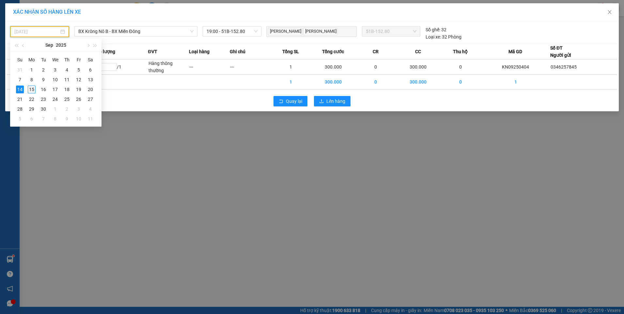
click at [32, 87] on div "15" at bounding box center [32, 89] width 8 height 8
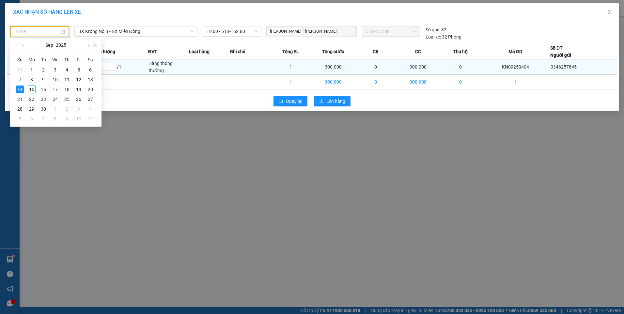
type input "[DATE]"
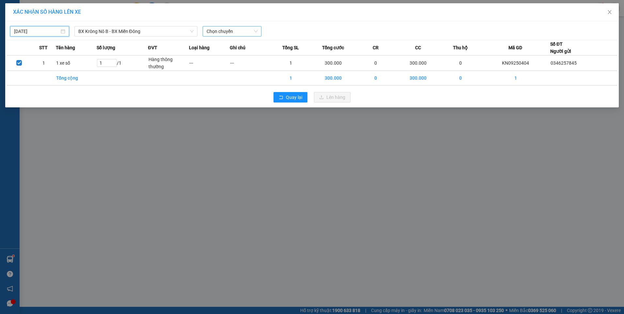
click at [226, 29] on span "Chọn chuyến" at bounding box center [232, 31] width 51 height 10
click at [223, 52] on div "19:00" at bounding box center [232, 54] width 51 height 7
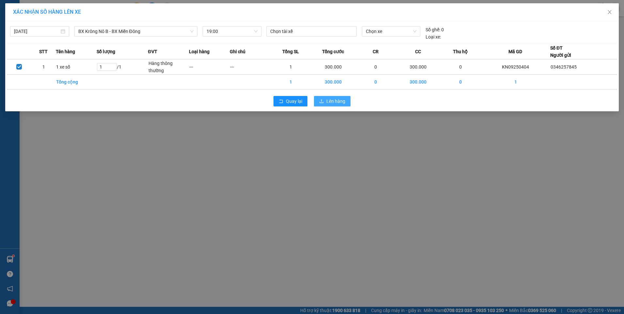
click at [326, 101] on button "Lên hàng" at bounding box center [332, 101] width 37 height 10
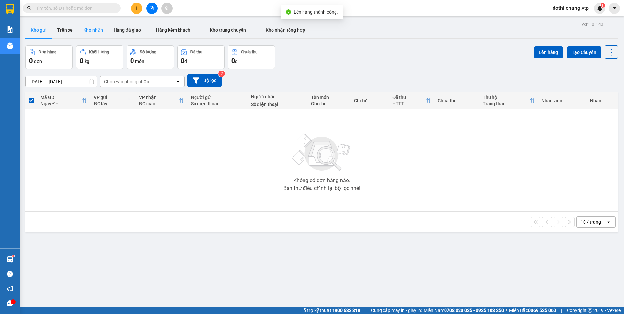
click at [90, 30] on button "Kho nhận" at bounding box center [93, 30] width 30 height 16
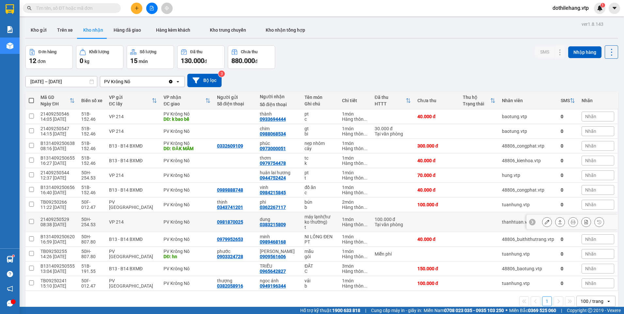
click at [442, 217] on td at bounding box center [436, 222] width 45 height 20
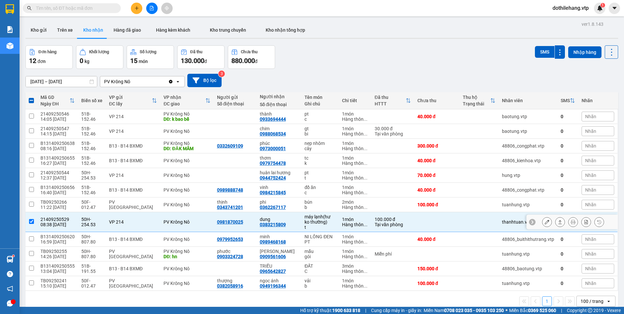
click at [558, 220] on icon at bounding box center [560, 222] width 5 height 5
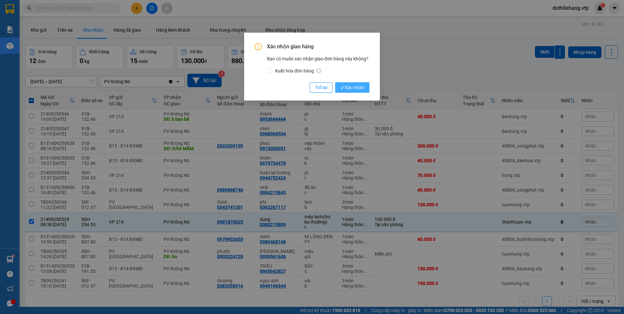
click at [347, 84] on button "Xác nhận" at bounding box center [352, 87] width 34 height 10
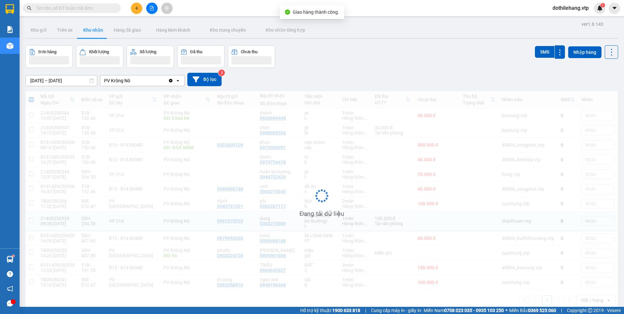
checkbox input "false"
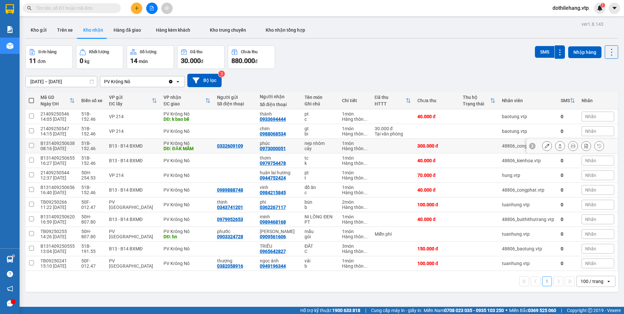
click at [393, 145] on td at bounding box center [392, 146] width 43 height 15
checkbox input "true"
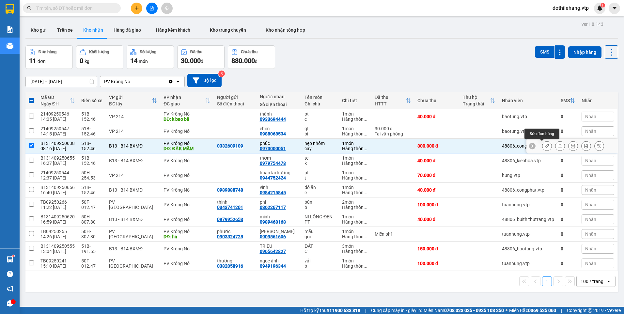
click at [545, 145] on button at bounding box center [546, 145] width 9 height 11
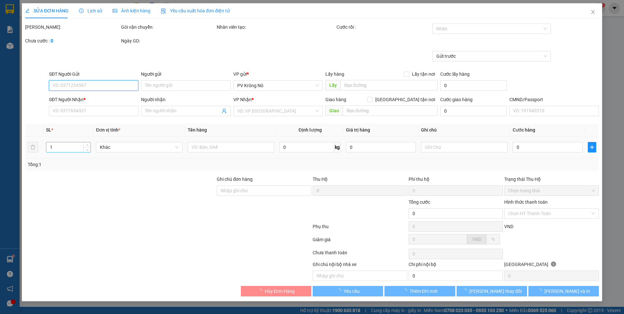
type input "15.000"
type input "0332609109"
type input "0973000051"
type input "phúc"
type input "ĐĂK MÂM"
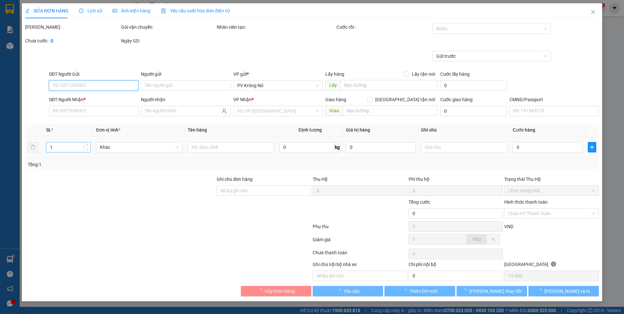
type input "300.000"
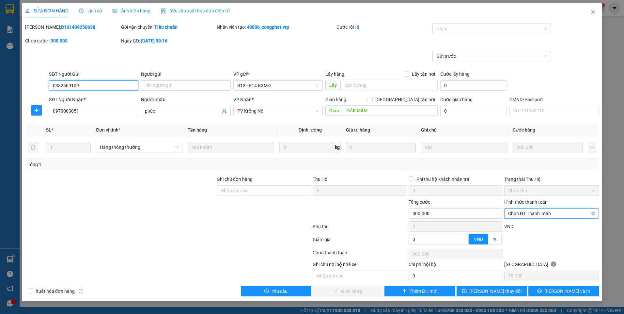
click at [536, 210] on span "Chọn HT Thanh Toán" at bounding box center [551, 214] width 87 height 10
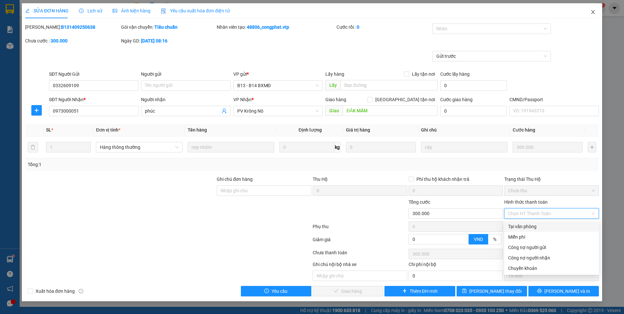
click at [590, 12] on span "Close" at bounding box center [593, 12] width 18 height 18
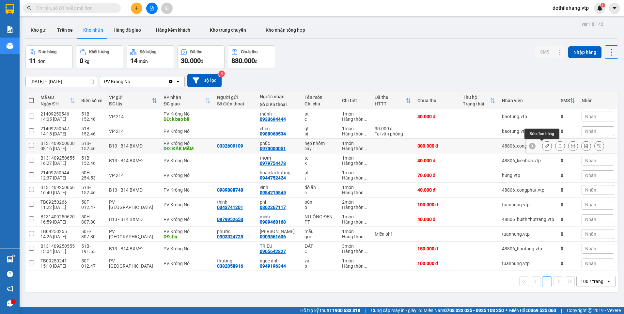
click at [545, 145] on icon at bounding box center [547, 146] width 5 height 5
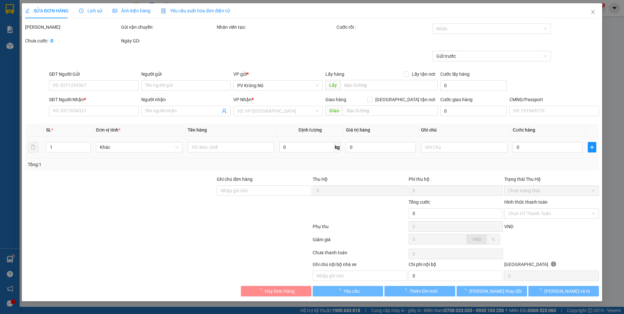
type input "0332609109"
type input "0973000051"
type input "phúc"
type input "ĐĂK MÂM"
type input "300.000"
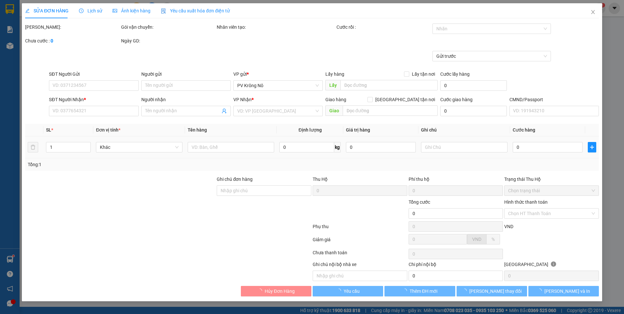
type input "300.000"
type input "15.000"
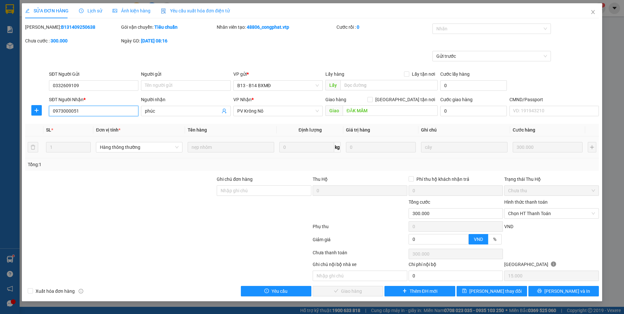
click at [78, 110] on input "0973000051" at bounding box center [93, 111] width 89 height 10
click at [455, 29] on div at bounding box center [488, 29] width 109 height 8
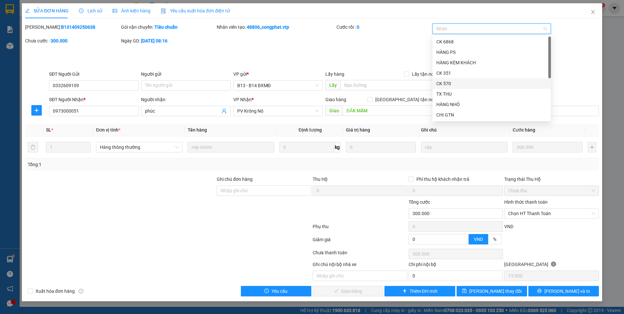
type input "9"
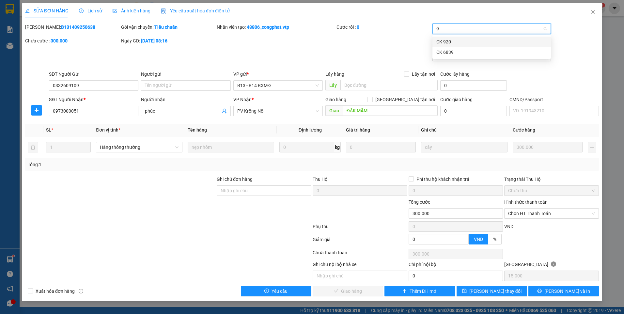
click at [443, 40] on div "CK 920" at bounding box center [491, 41] width 111 height 7
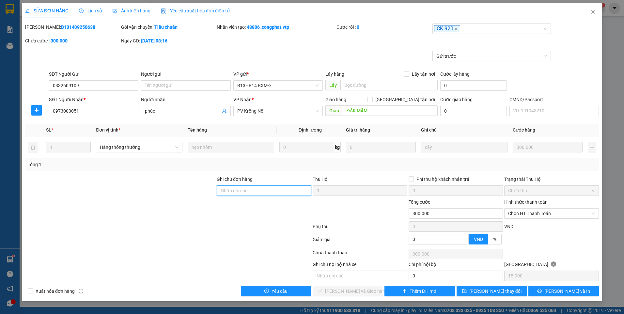
click at [278, 192] on input "Ghi chú đơn hàng" at bounding box center [264, 190] width 95 height 10
click at [545, 213] on span "Chọn HT Thanh Toán" at bounding box center [551, 214] width 87 height 10
type input "ck920 300k"
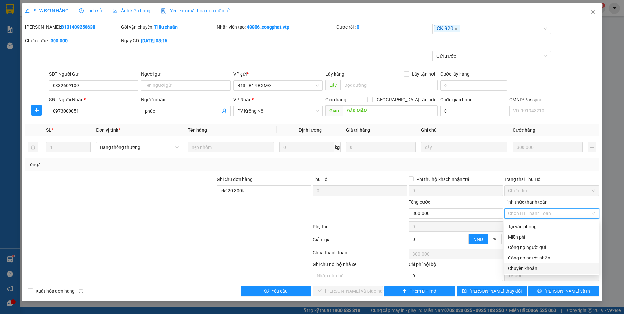
click at [532, 268] on div "Chuyển khoản" at bounding box center [551, 268] width 87 height 7
type input "0"
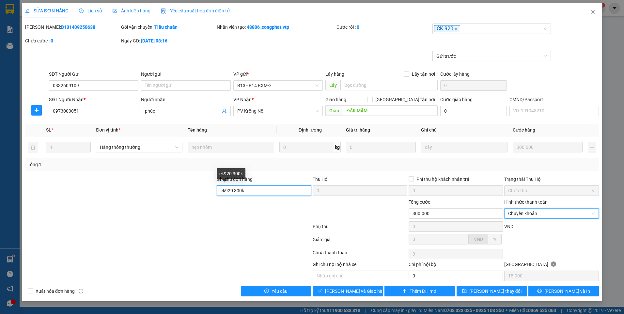
click at [279, 190] on input "ck920 300k" at bounding box center [264, 190] width 95 height 10
type input "ck920 300k 7h34p 15/9/25"
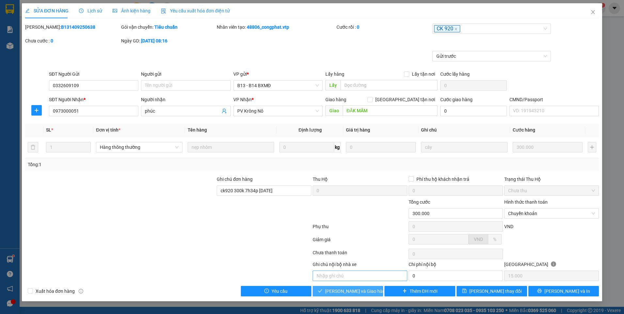
click at [355, 287] on span "[PERSON_NAME] và Giao hàng" at bounding box center [356, 290] width 63 height 7
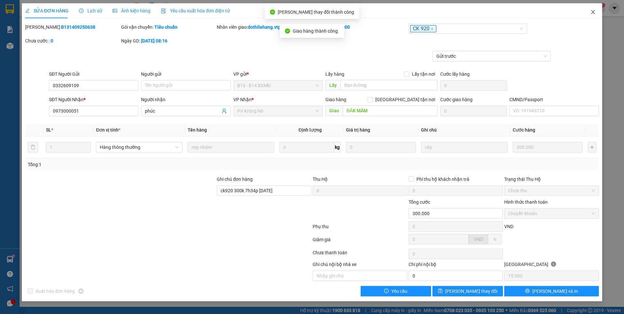
click at [590, 11] on span "Close" at bounding box center [593, 12] width 18 height 18
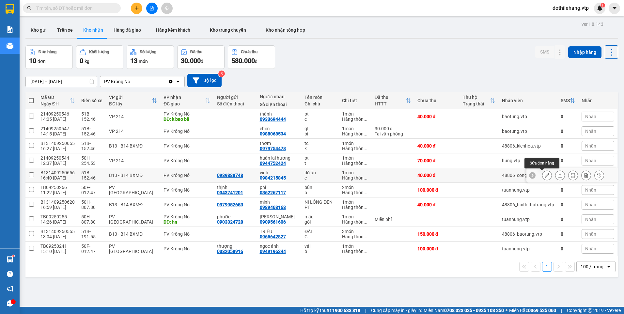
click at [545, 175] on icon at bounding box center [547, 175] width 5 height 5
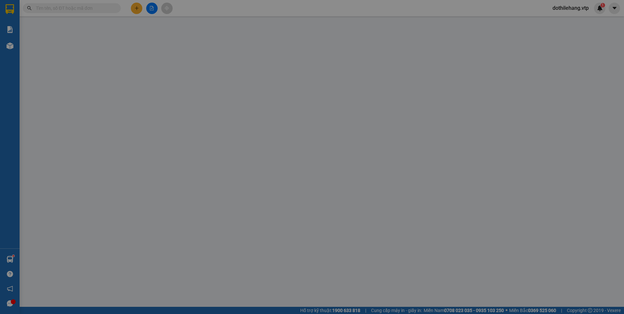
type input "2.000"
type input "0989888748"
type input "0984215845"
type input "vinh"
type input "40.000"
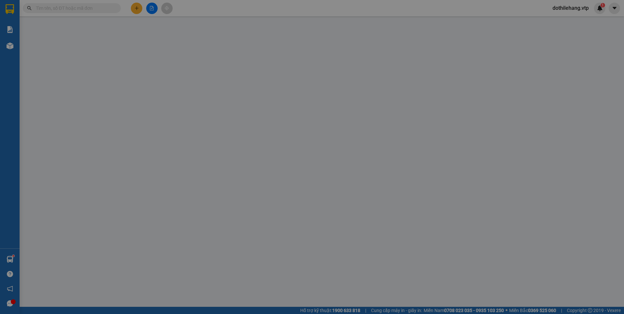
type input "40.000"
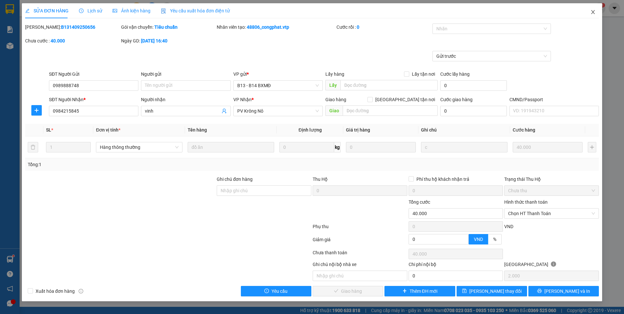
click at [593, 11] on icon "close" at bounding box center [592, 11] width 5 height 5
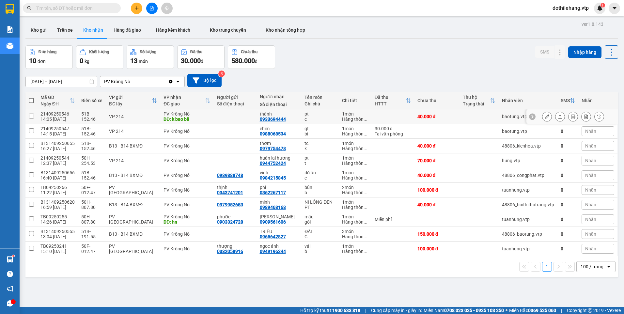
click at [387, 116] on td at bounding box center [392, 116] width 43 height 15
checkbox input "true"
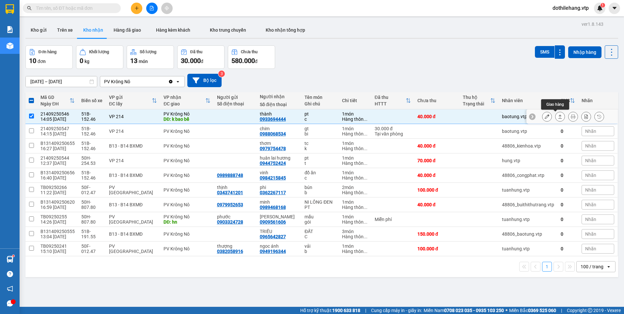
click at [558, 116] on icon at bounding box center [560, 116] width 5 height 5
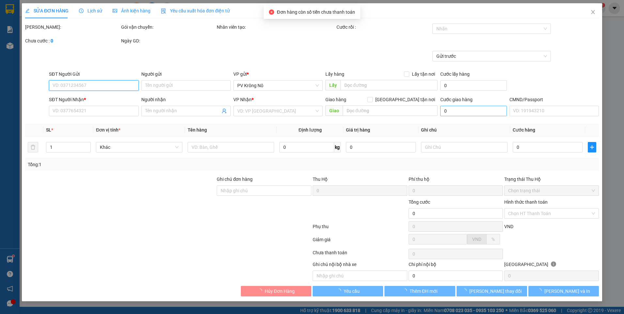
type input "2.000"
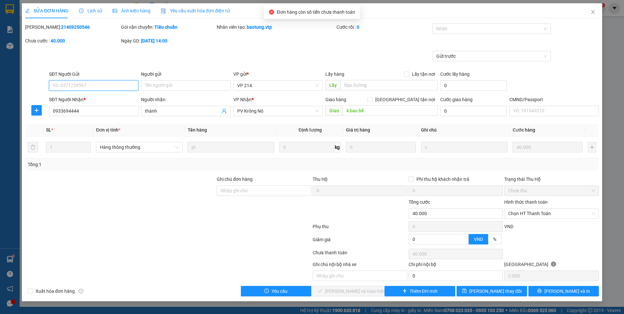
type input "0933694444"
type input "thành"
type input "k bao bể"
type input "40.000"
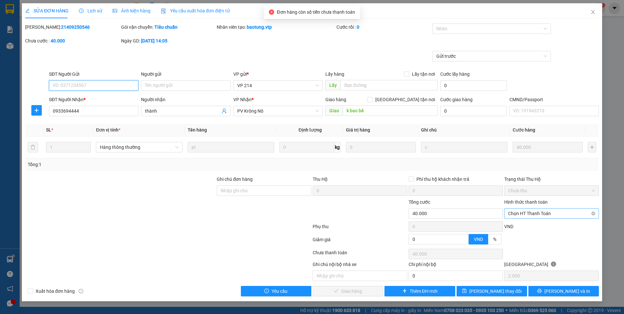
click at [509, 213] on span "Chọn HT Thanh Toán" at bounding box center [551, 214] width 87 height 10
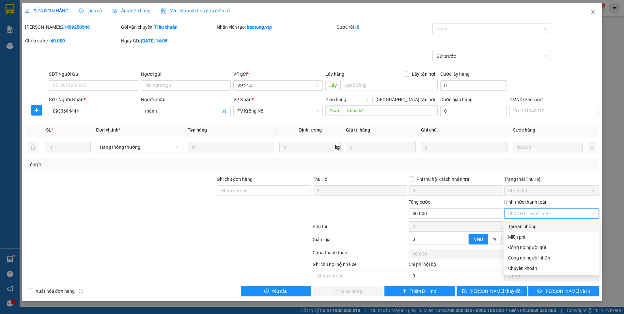
click at [516, 225] on div "Tại văn phòng" at bounding box center [551, 226] width 87 height 7
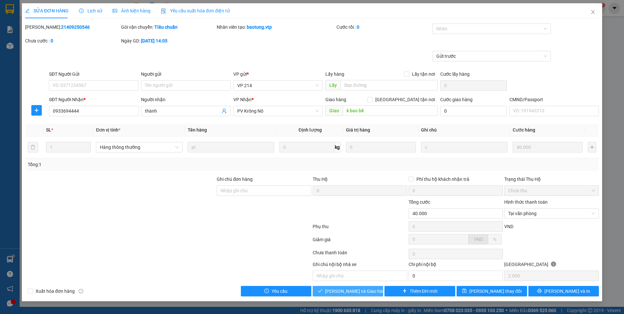
click at [364, 290] on span "[PERSON_NAME] và Giao hàng" at bounding box center [356, 290] width 63 height 7
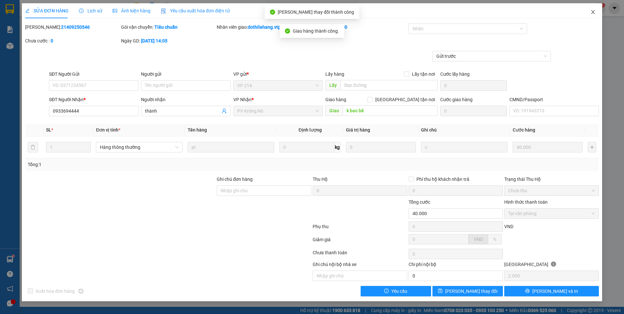
click at [591, 10] on icon "close" at bounding box center [592, 11] width 5 height 5
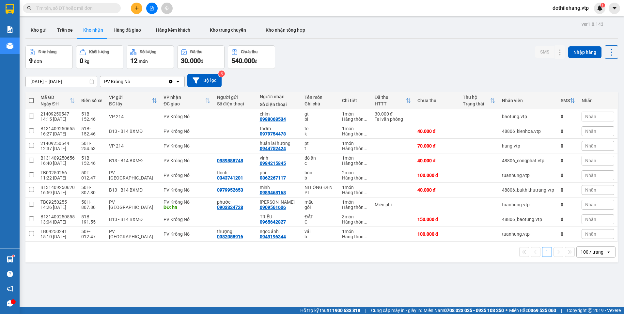
click at [67, 8] on input "text" at bounding box center [74, 8] width 77 height 7
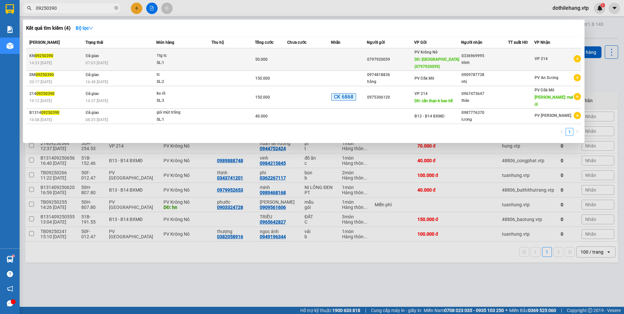
type input "09250390"
click at [126, 64] on div "07:03 - 15/09" at bounding box center [120, 62] width 70 height 7
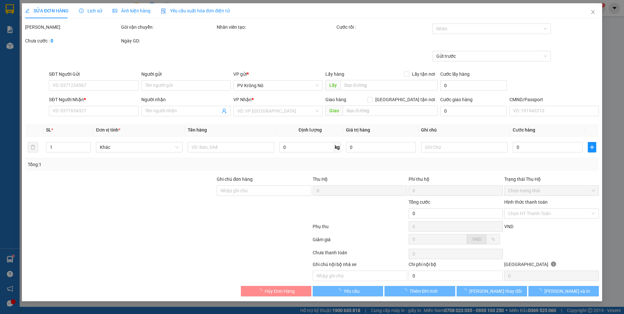
type input "2.500"
type input "0797920059"
type input "quảng phú(0797920059)"
type input "0336969995"
type input "trình"
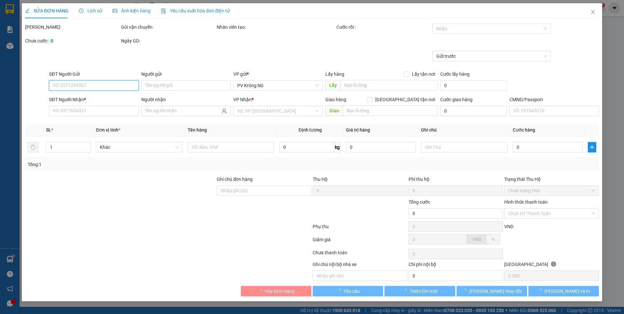
type input "50.000"
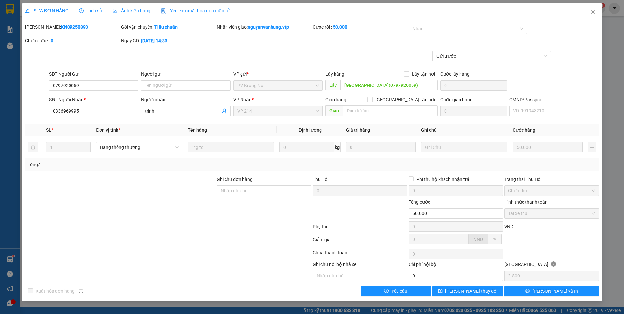
click at [90, 8] on span "Lịch sử" at bounding box center [90, 10] width 23 height 5
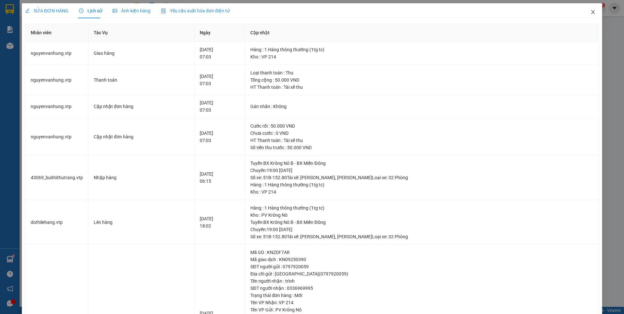
click at [590, 10] on icon "close" at bounding box center [592, 11] width 5 height 5
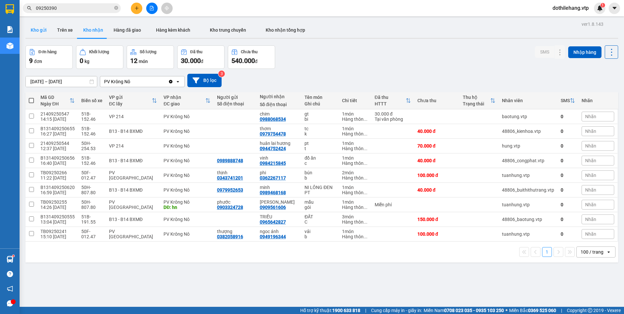
click at [39, 28] on button "Kho gửi" at bounding box center [38, 30] width 26 height 16
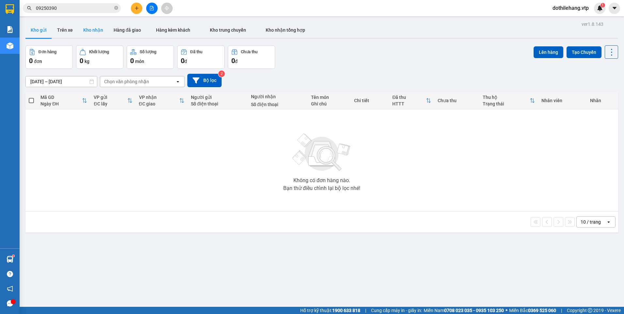
click at [87, 27] on button "Kho nhận" at bounding box center [93, 30] width 30 height 16
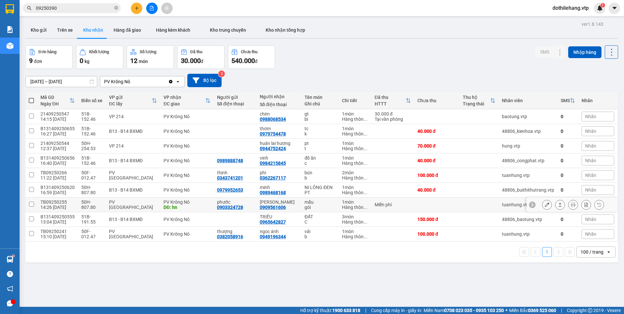
click at [414, 205] on td at bounding box center [436, 204] width 45 height 15
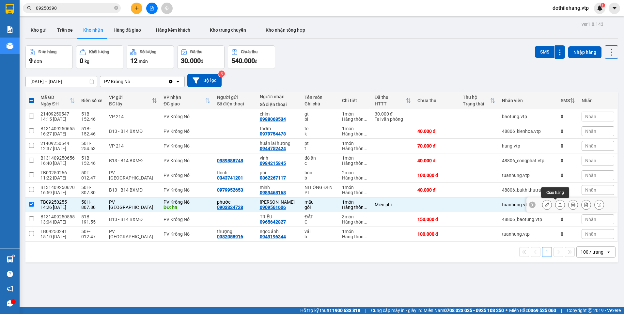
click at [558, 205] on icon at bounding box center [560, 204] width 5 height 5
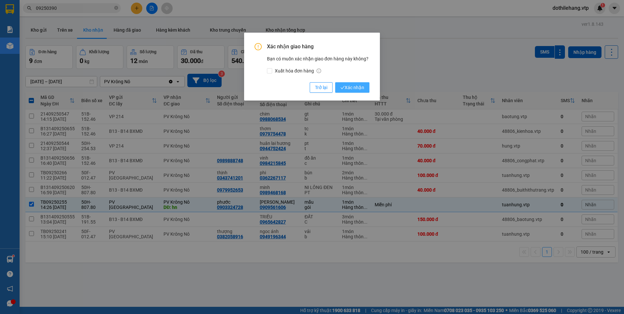
click at [345, 84] on span "Xác nhận" at bounding box center [352, 87] width 24 height 7
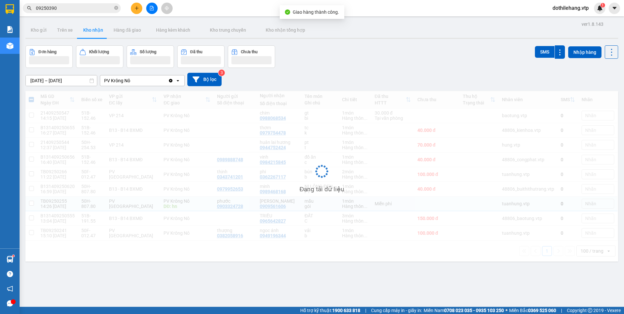
checkbox input "false"
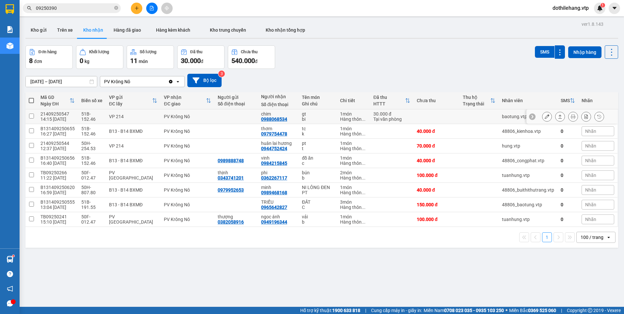
click at [418, 113] on td at bounding box center [436, 116] width 46 height 15
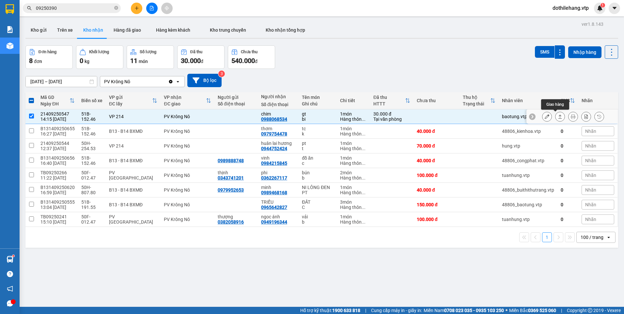
click at [555, 117] on button at bounding box center [559, 116] width 9 height 11
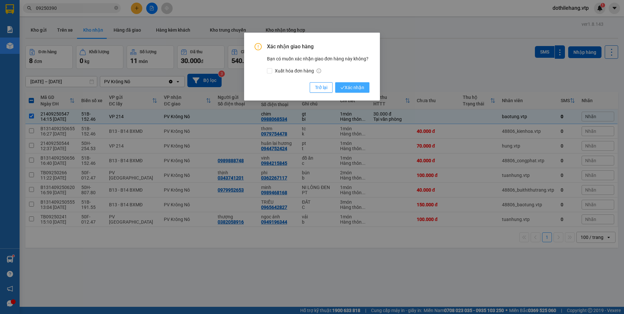
click at [356, 86] on span "Xác nhận" at bounding box center [352, 87] width 24 height 7
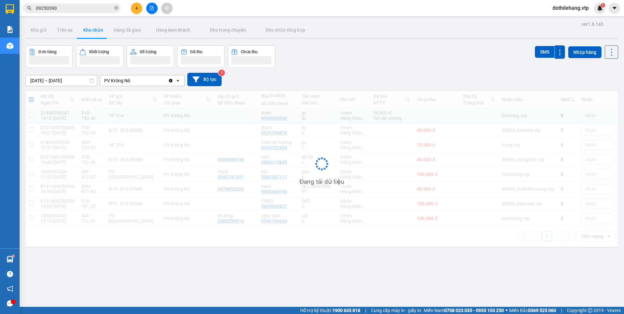
checkbox input "false"
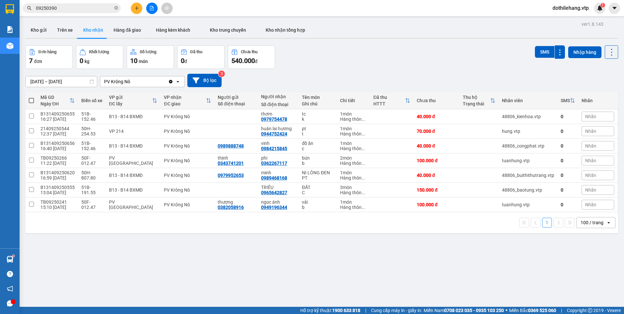
click at [69, 11] on input "09250390" at bounding box center [74, 8] width 77 height 7
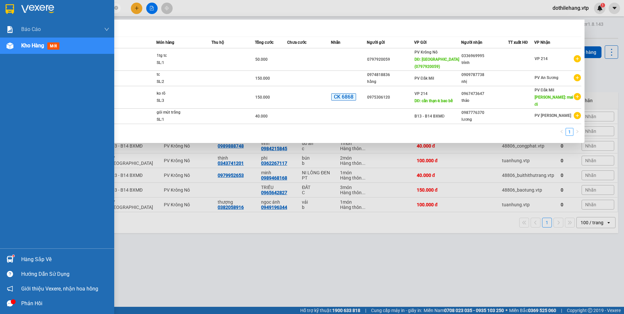
drag, startPoint x: 69, startPoint y: 11, endPoint x: 19, endPoint y: 12, distance: 49.6
click at [19, 12] on section "Kết quả tìm kiếm ( 4 ) Bộ lọc Mã ĐH Trạng thái Món hàng Thu hộ Tổng cước Chưa c…" at bounding box center [312, 157] width 624 height 314
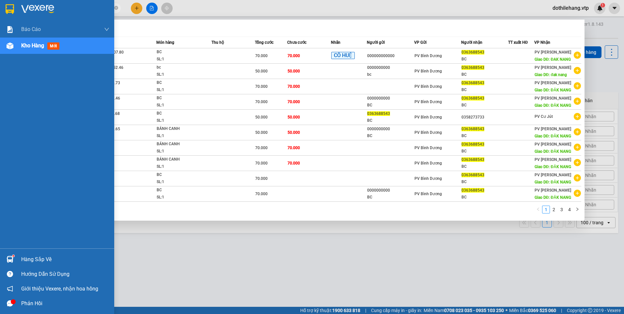
type input "0363688543"
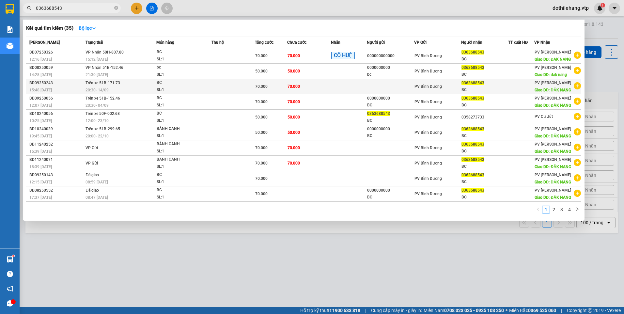
click at [124, 83] on td "Trên xe 51B-171.73 20:30 - 14/09" at bounding box center [120, 86] width 72 height 15
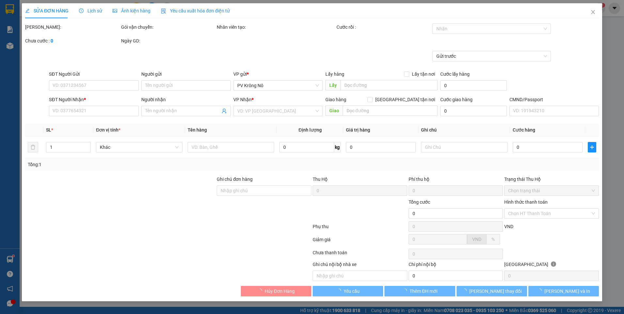
type input "0363688543"
type input "BC"
type input "ĐĂK NANG"
type input "70.000"
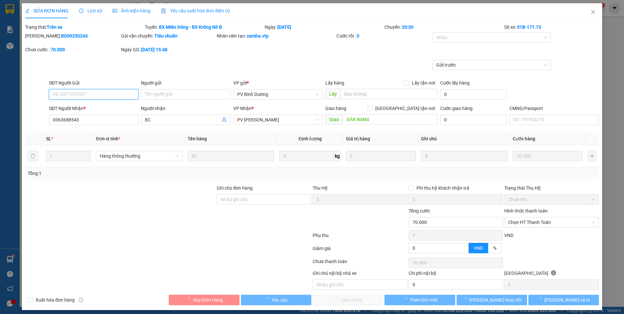
type input "3.500"
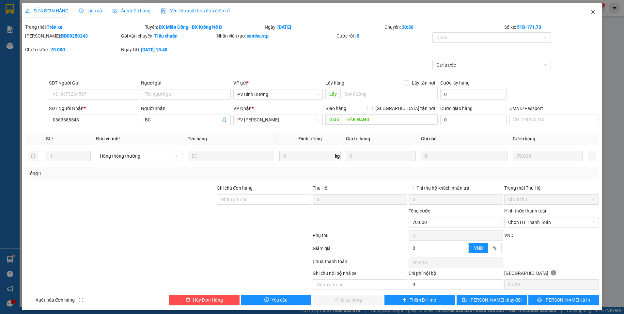
click at [590, 12] on icon "close" at bounding box center [592, 11] width 5 height 5
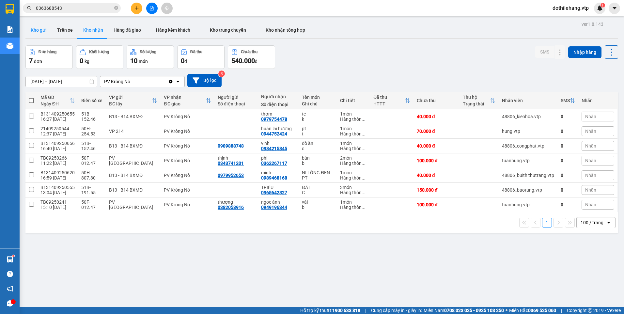
click at [43, 31] on button "Kho gửi" at bounding box center [38, 30] width 26 height 16
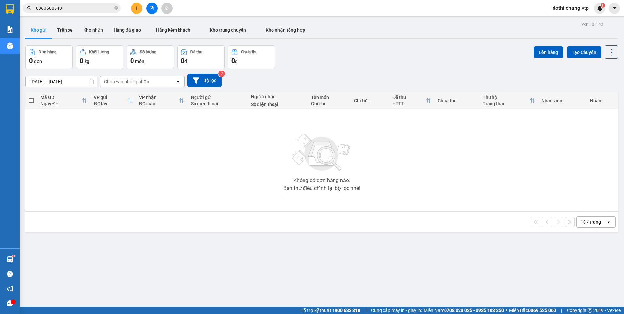
click at [68, 10] on input "0363688543" at bounding box center [74, 8] width 77 height 7
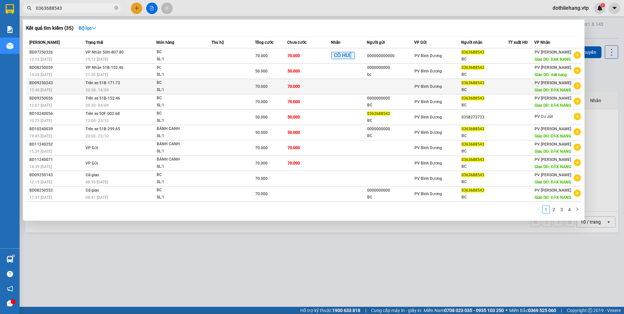
click at [125, 87] on div "20:30 - 14/09" at bounding box center [120, 89] width 70 height 7
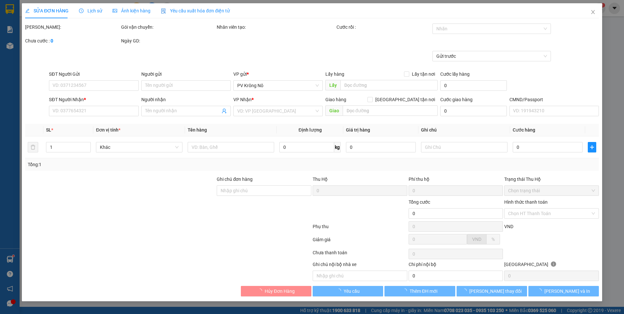
type input "3.500"
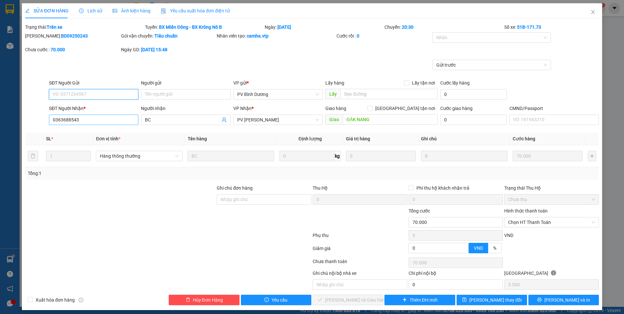
type input "0363688543"
type input "BC"
type input "ĐĂK NANG"
type input "70.000"
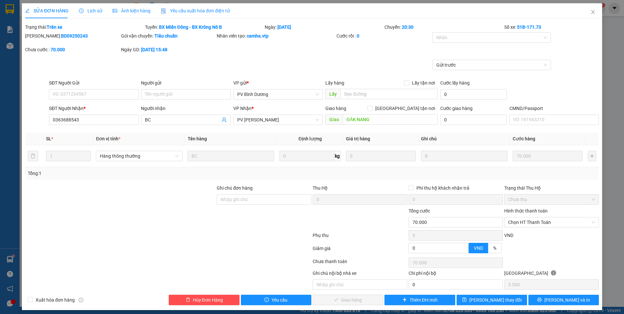
click at [87, 10] on span "Lịch sử" at bounding box center [90, 10] width 23 height 5
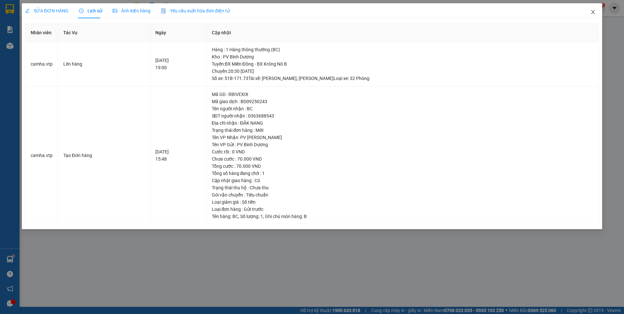
click at [593, 13] on icon "close" at bounding box center [593, 12] width 4 height 4
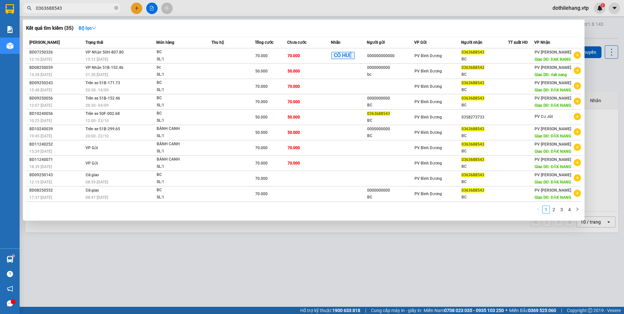
click at [94, 11] on input "0363688543" at bounding box center [74, 8] width 77 height 7
click at [202, 87] on div "SL: 1" at bounding box center [181, 89] width 49 height 7
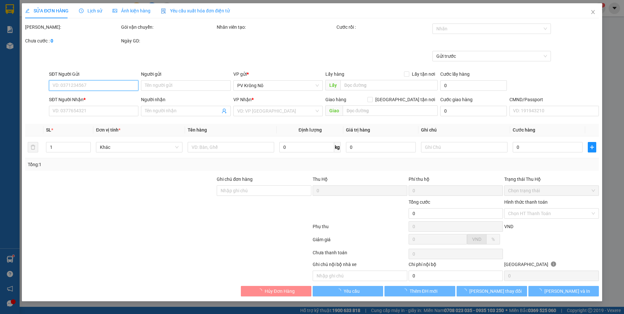
type input "3.500"
type input "0363688543"
type input "BC"
type input "ĐĂK NANG"
type input "70.000"
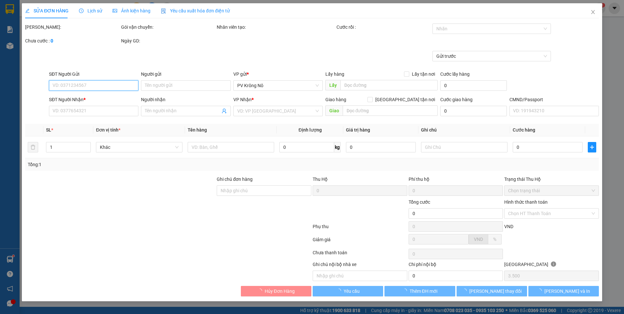
type input "70.000"
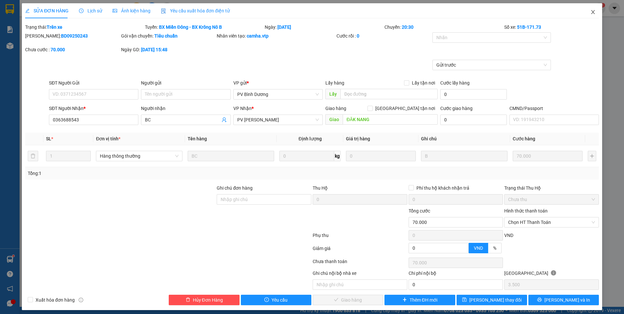
click at [591, 14] on span "Close" at bounding box center [593, 12] width 18 height 18
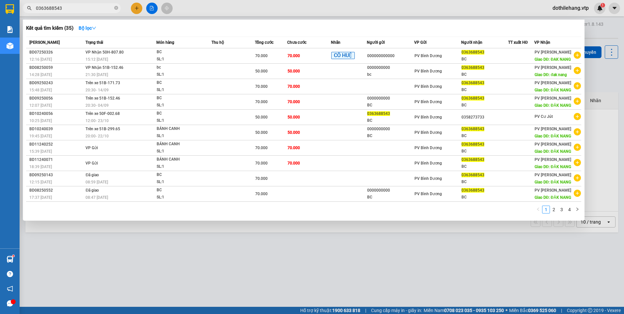
click at [71, 8] on input "0363688543" at bounding box center [74, 8] width 77 height 7
click at [92, 85] on span "Trên xe 51B-171.73" at bounding box center [102, 83] width 35 height 5
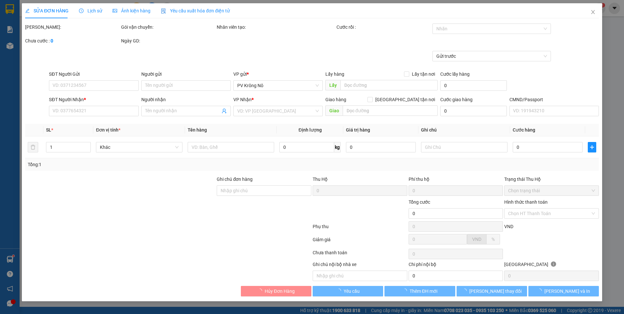
type input "0363688543"
type input "BC"
type input "ĐĂK NANG"
type input "70.000"
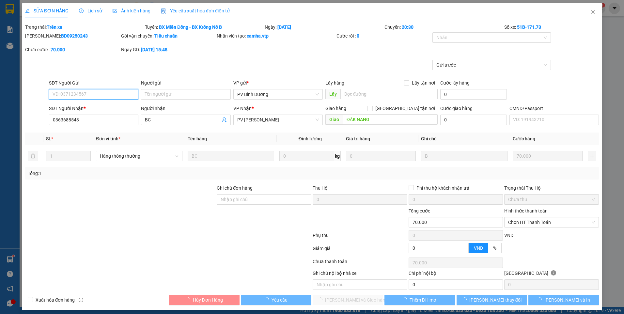
type input "3.500"
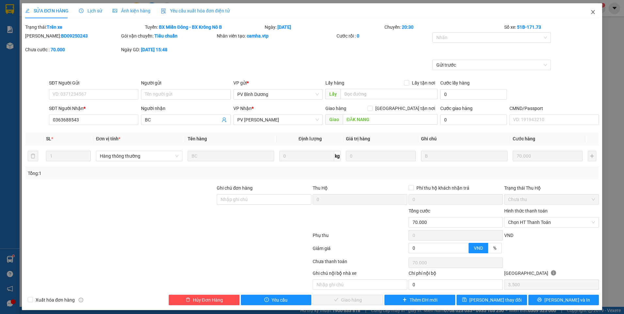
click at [588, 9] on span "Close" at bounding box center [593, 12] width 18 height 18
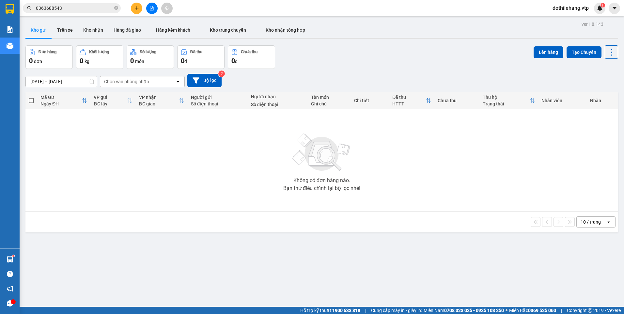
click at [155, 8] on button at bounding box center [151, 8] width 11 height 11
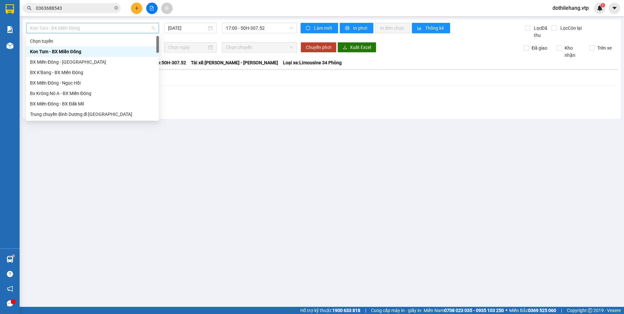
click at [91, 30] on span "Kon Tum - BX Miền Đông" at bounding box center [92, 28] width 125 height 10
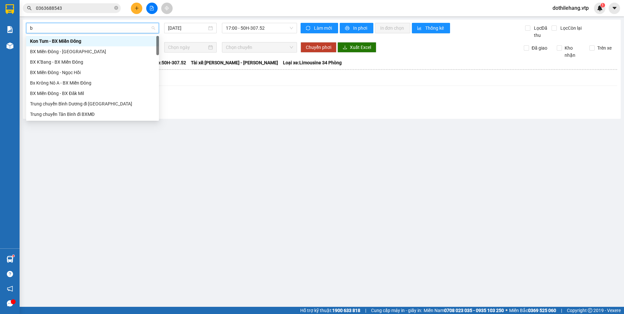
type input "b"
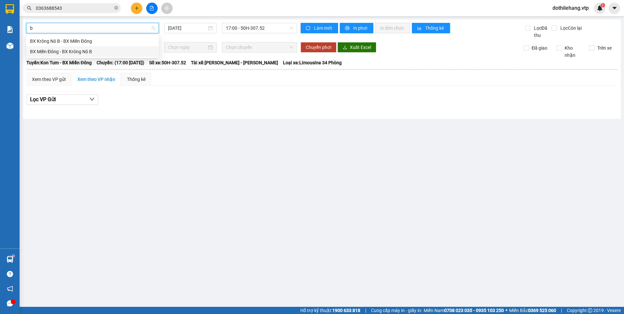
click at [82, 52] on div "BX Miền Đông - BX Krông Nô B" at bounding box center [92, 51] width 125 height 7
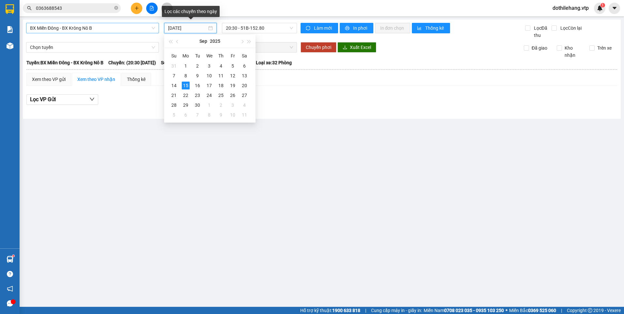
click at [195, 27] on input "[DATE]" at bounding box center [187, 27] width 39 height 7
click at [176, 83] on div "14" at bounding box center [174, 86] width 8 height 8
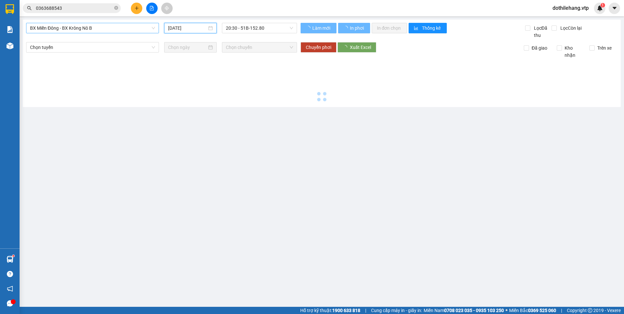
type input "[DATE]"
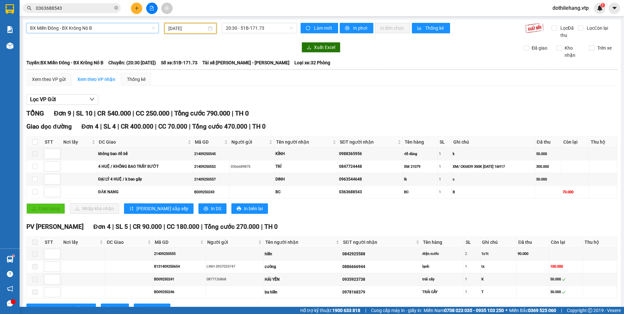
click at [260, 27] on span "20:30 - 51B-171.73" at bounding box center [260, 28] width 68 height 10
click at [36, 192] on input "checkbox" at bounding box center [34, 191] width 5 height 5
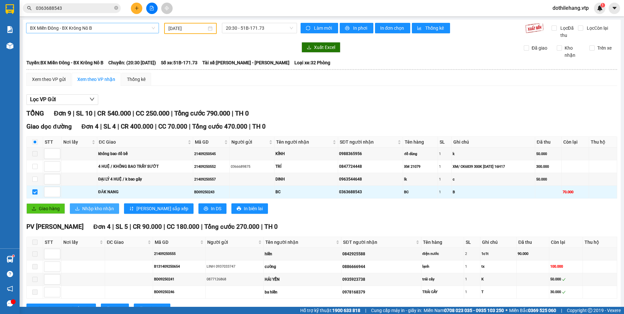
drag, startPoint x: 86, startPoint y: 207, endPoint x: 108, endPoint y: 199, distance: 23.1
click at [86, 206] on span "Nhập kho nhận" at bounding box center [98, 208] width 32 height 7
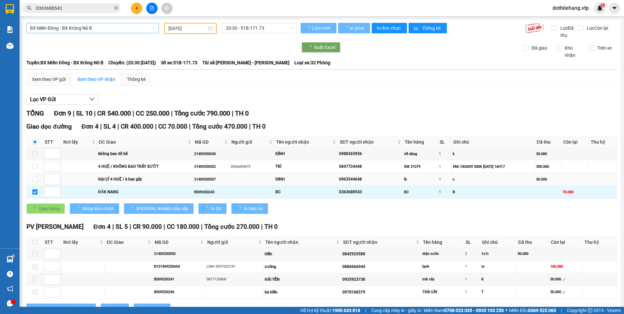
checkbox input "false"
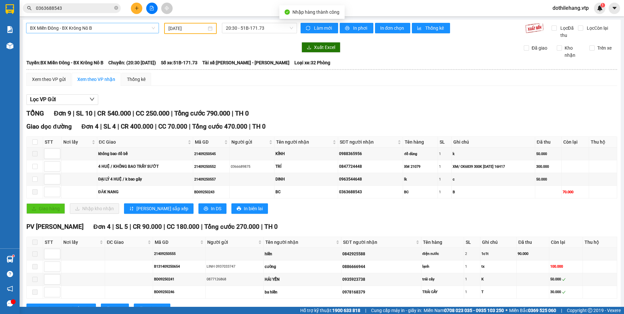
click at [8, 43] on img at bounding box center [10, 45] width 7 height 7
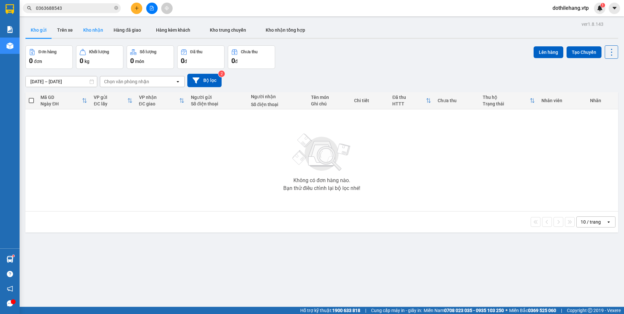
click at [88, 29] on button "Kho nhận" at bounding box center [93, 30] width 30 height 16
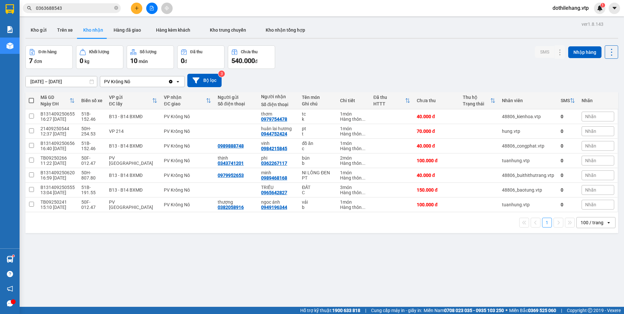
click at [170, 82] on icon "Clear value" at bounding box center [171, 82] width 4 height 4
click at [140, 82] on div "Chọn văn phòng nhận" at bounding box center [126, 81] width 45 height 7
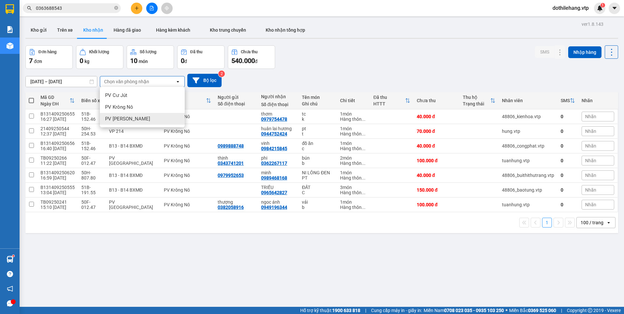
click at [137, 116] on div "PV [PERSON_NAME]" at bounding box center [142, 119] width 85 height 12
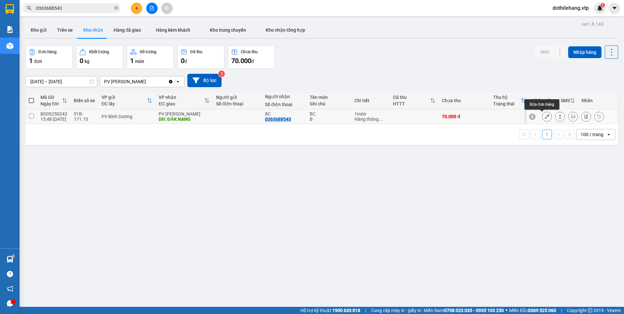
click at [545, 116] on icon at bounding box center [547, 116] width 5 height 5
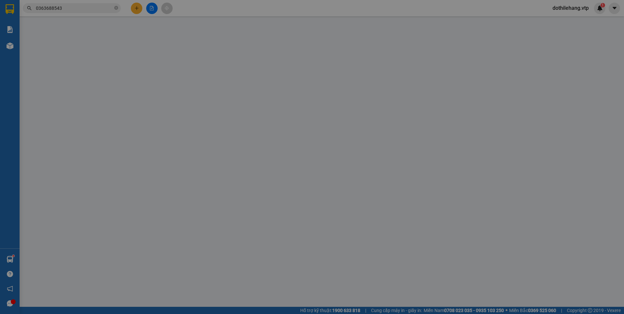
type input "3.500"
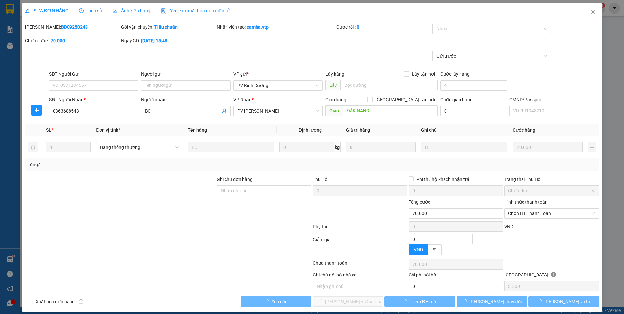
type input "0363688543"
type input "BC"
type input "ĐĂK NANG"
type input "70.000"
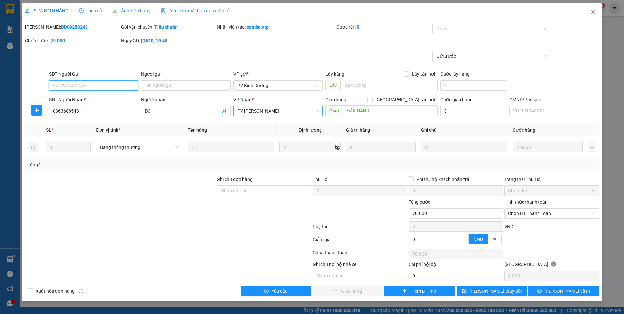
click at [267, 110] on span "PV [PERSON_NAME]" at bounding box center [278, 111] width 82 height 10
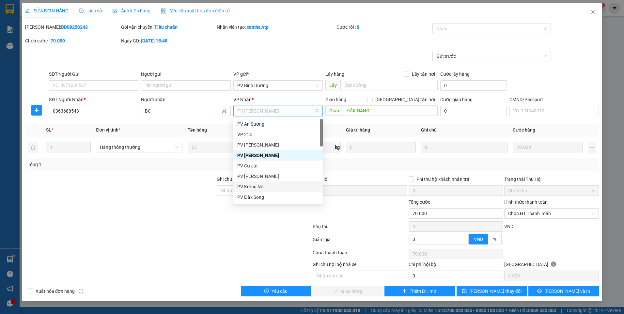
click at [258, 185] on div "PV Krông Nô" at bounding box center [278, 186] width 82 height 7
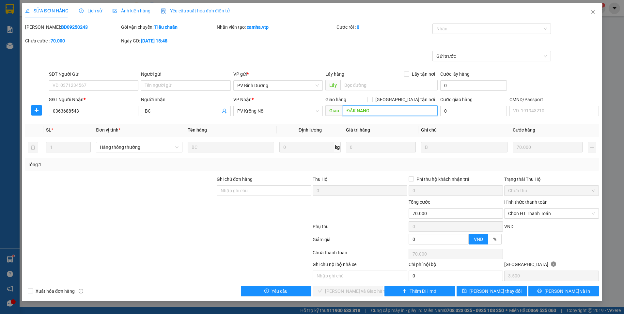
click at [383, 110] on input "ĐĂK NANG" at bounding box center [390, 110] width 95 height 10
click at [593, 11] on icon "close" at bounding box center [592, 11] width 5 height 5
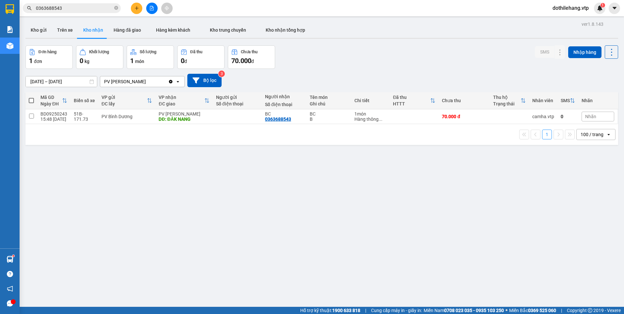
click at [136, 80] on div "PV [PERSON_NAME]" at bounding box center [134, 81] width 68 height 10
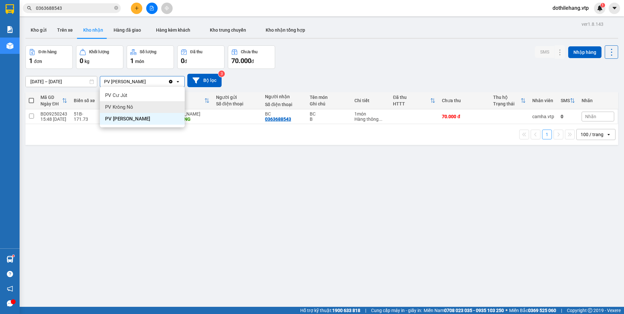
click at [128, 110] on span "PV Krông Nô" at bounding box center [119, 107] width 28 height 7
